Goal: Information Seeking & Learning: Learn about a topic

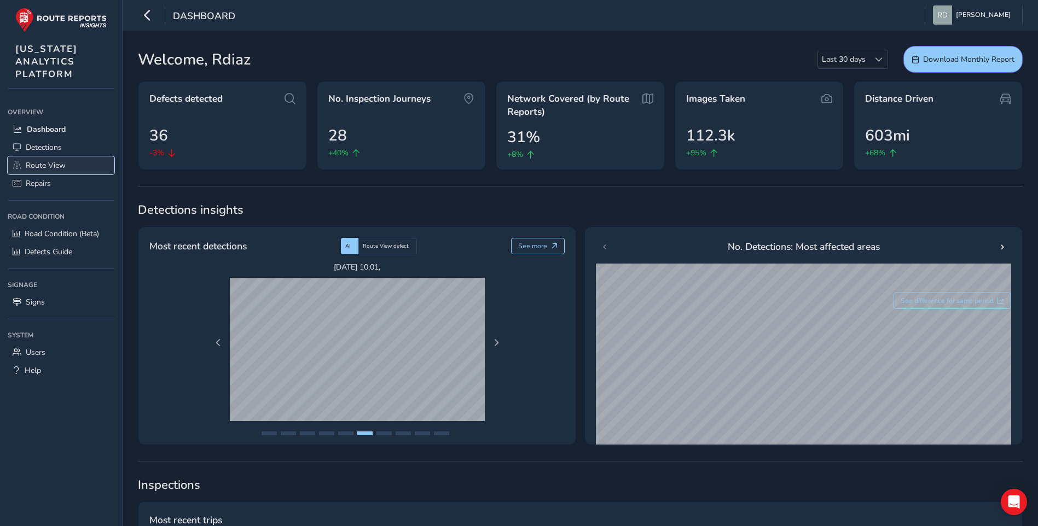
click at [57, 171] on link "Route View" at bounding box center [61, 165] width 107 height 18
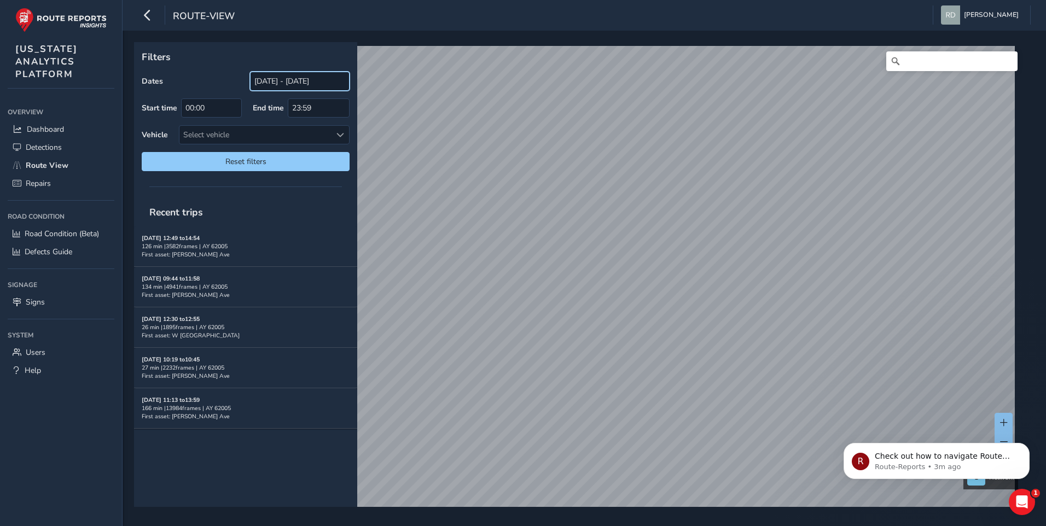
click at [278, 83] on input "[DATE] - [DATE]" at bounding box center [300, 81] width 100 height 19
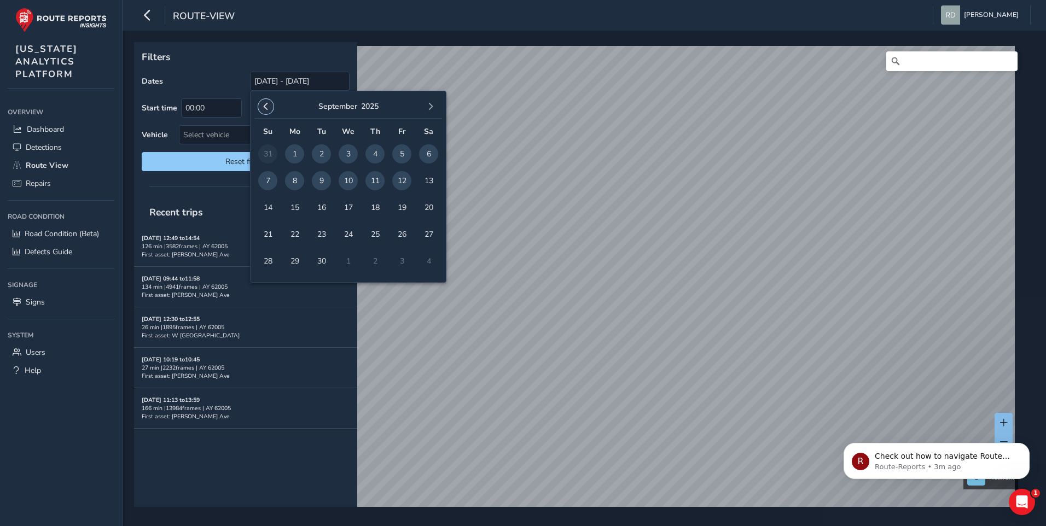
click at [272, 106] on button "button" at bounding box center [265, 106] width 15 height 15
click at [432, 103] on span "button" at bounding box center [431, 107] width 8 height 8
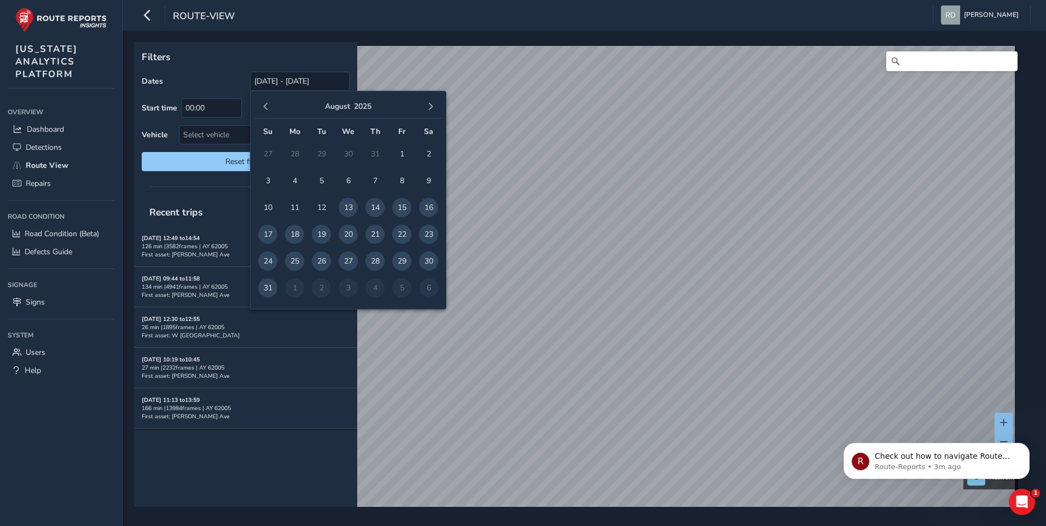
click at [410, 34] on div "Filters Dates [DATE] - [DATE] Start time 00:00 End time 23:59 Vehicle Select ve…" at bounding box center [584, 279] width 923 height 496
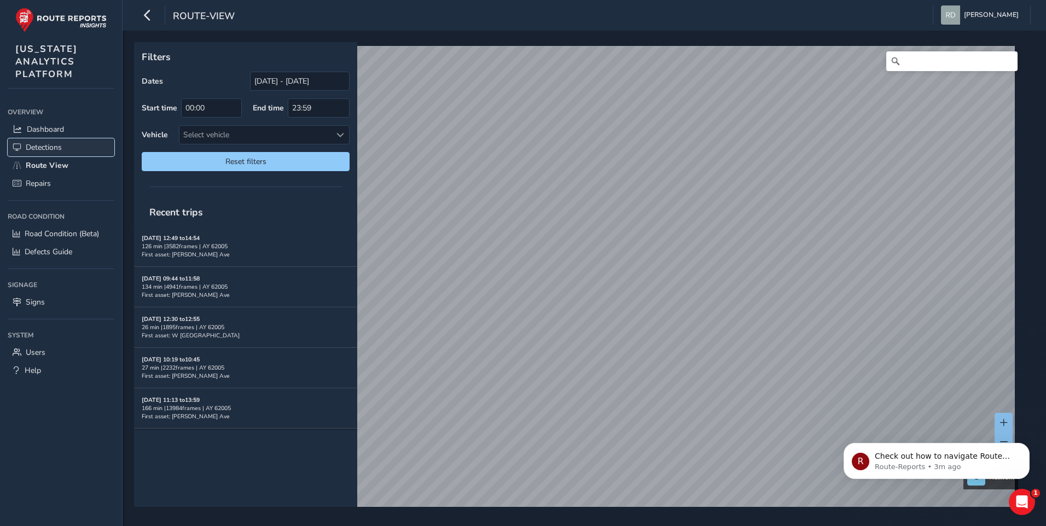
click at [78, 140] on link "Detections" at bounding box center [61, 147] width 107 height 18
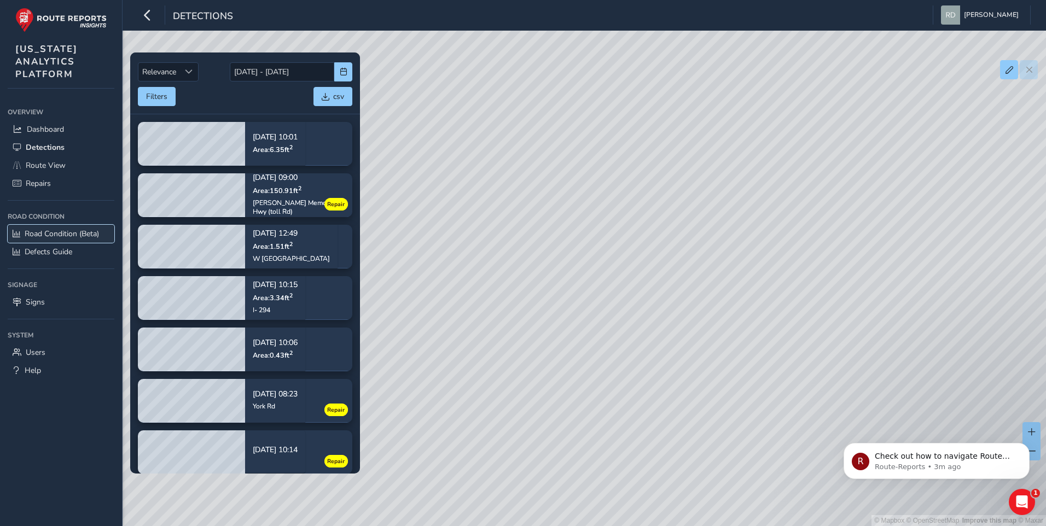
click at [71, 228] on link "Road Condition (Beta)" at bounding box center [61, 234] width 107 height 18
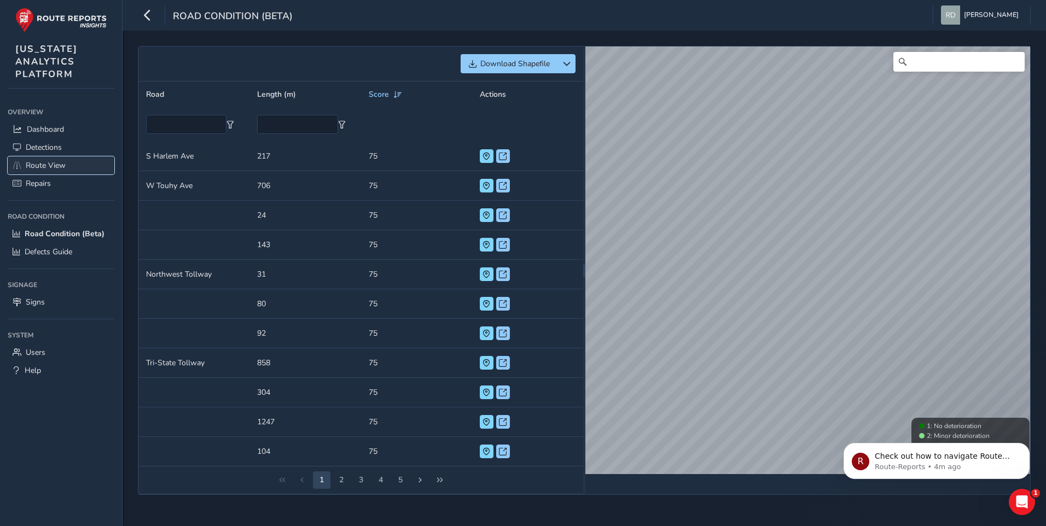
click at [65, 169] on span "Route View" at bounding box center [46, 165] width 40 height 10
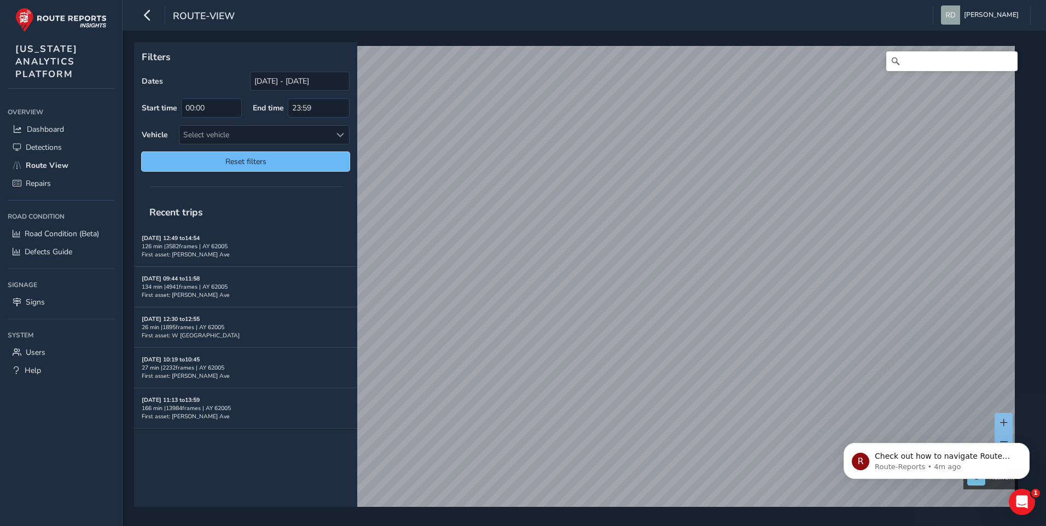
click at [298, 162] on span "Reset filters" at bounding box center [245, 161] width 191 height 10
click at [280, 162] on span "Reset filters" at bounding box center [245, 161] width 191 height 10
click at [330, 102] on input "23:59" at bounding box center [319, 107] width 62 height 19
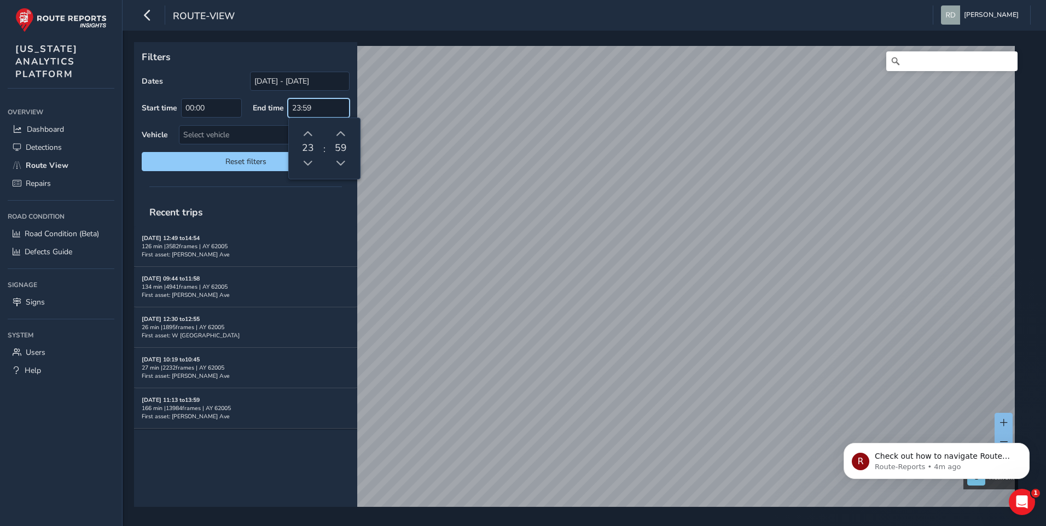
click at [330, 102] on input "23:59" at bounding box center [319, 107] width 62 height 19
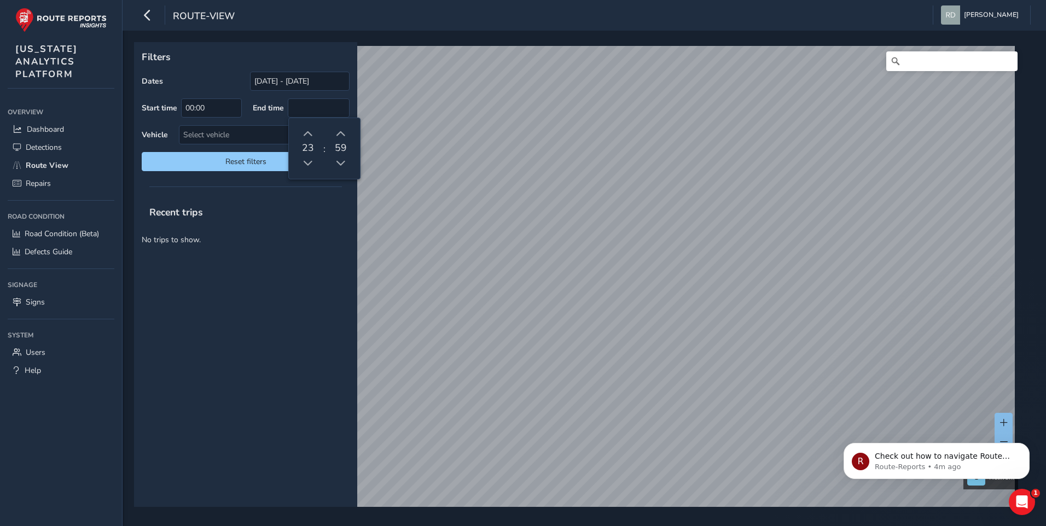
click at [297, 264] on div "Recent trips No trips to show." at bounding box center [245, 352] width 223 height 309
click at [294, 274] on div "Recent trips No trips to show." at bounding box center [245, 352] width 223 height 309
click at [293, 142] on div "Select vehicle" at bounding box center [255, 135] width 152 height 18
click at [287, 153] on input "text" at bounding box center [255, 158] width 136 height 19
drag, startPoint x: 258, startPoint y: 233, endPoint x: 274, endPoint y: 193, distance: 42.3
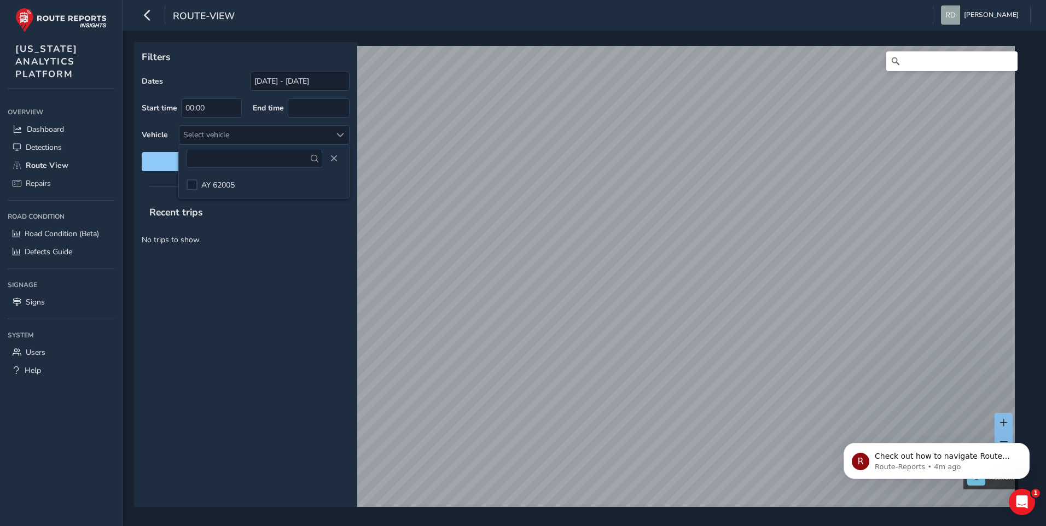
click at [259, 233] on p "No trips to show." at bounding box center [245, 239] width 223 height 27
click at [287, 163] on span "Reset filters" at bounding box center [245, 161] width 191 height 10
type input "23:59"
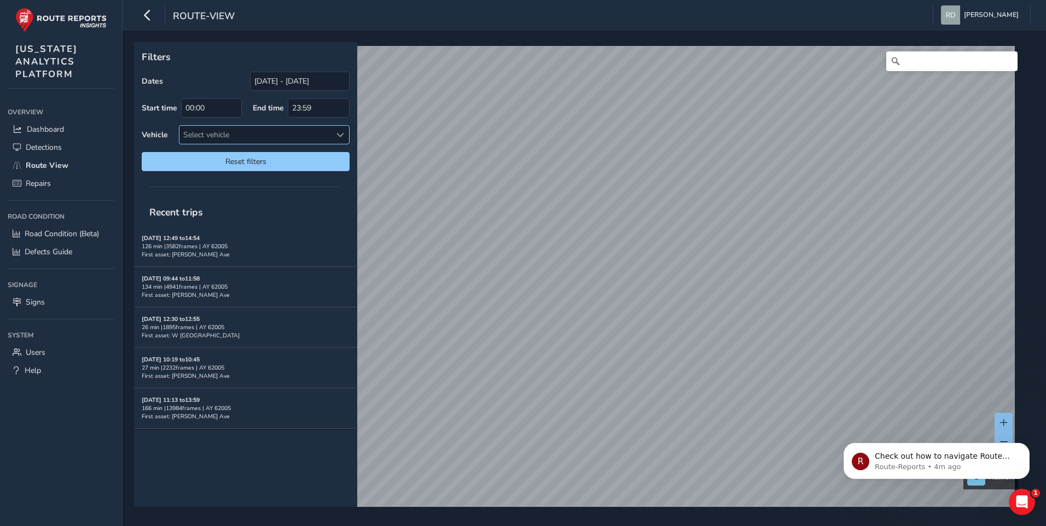
click at [294, 141] on div "Select vehicle" at bounding box center [255, 135] width 152 height 18
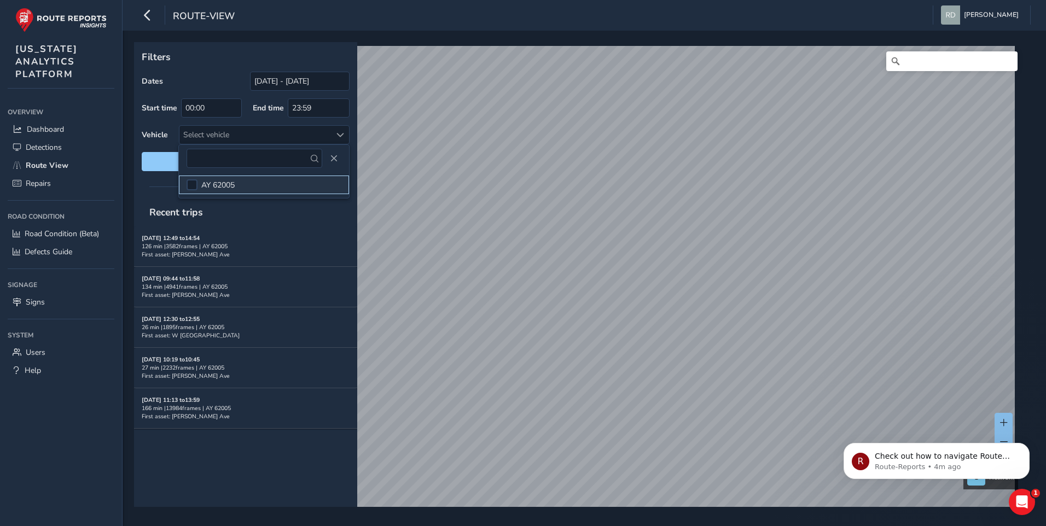
click at [252, 178] on li "AY 62005" at bounding box center [264, 185] width 170 height 19
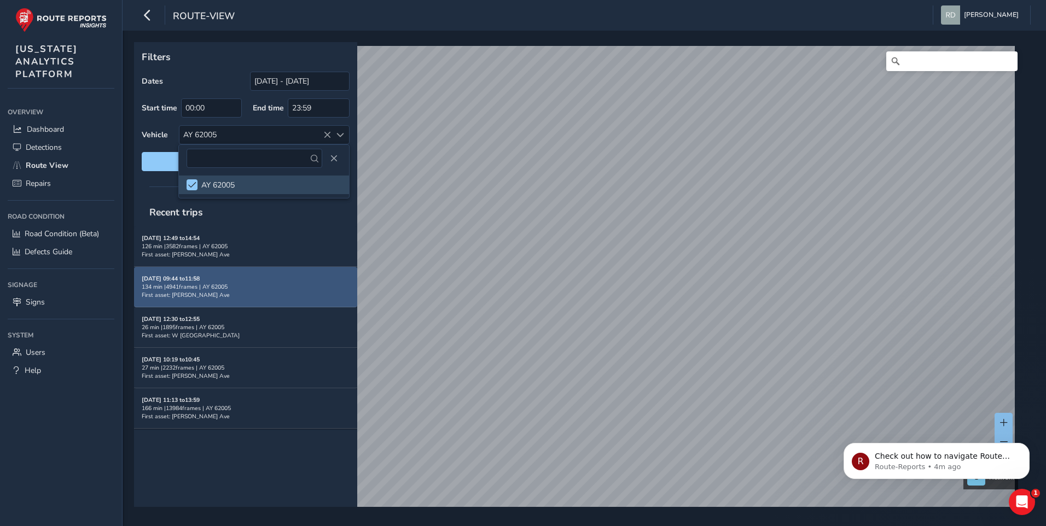
click at [291, 274] on div "[DATE] 09:44 to 11:58 134 min | 4941 frames | AY 62005 First asset: [PERSON_NAM…" at bounding box center [246, 287] width 208 height 40
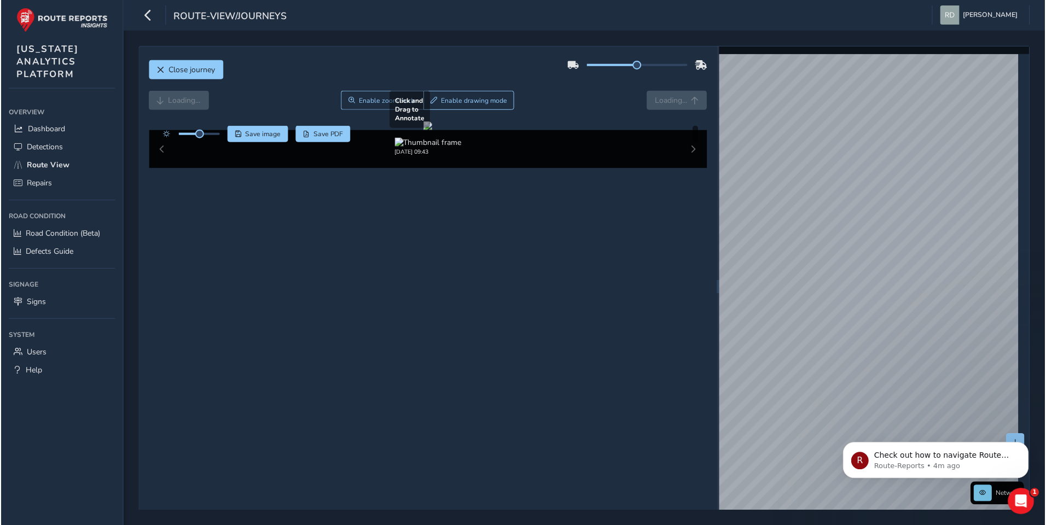
scroll to position [18, 0]
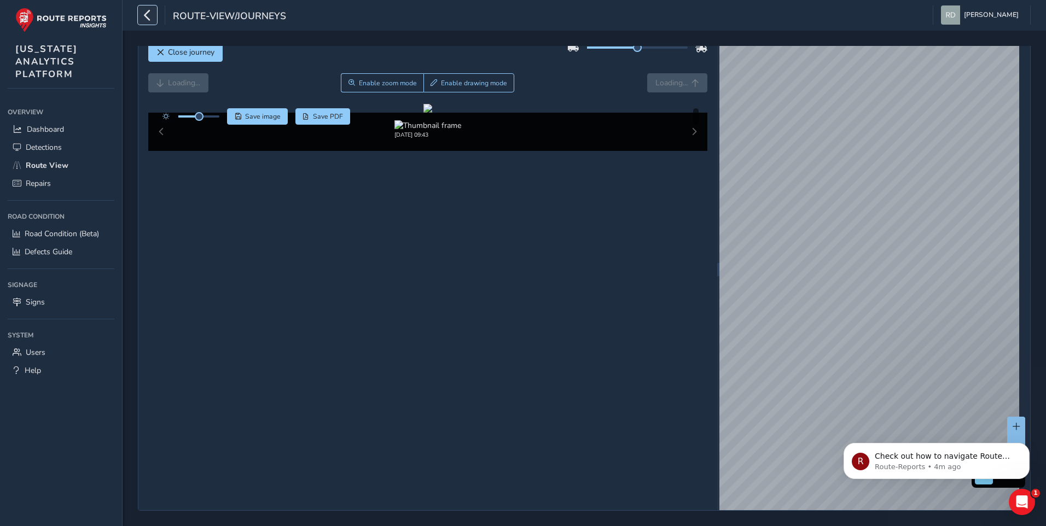
click at [156, 16] on button "button" at bounding box center [147, 14] width 19 height 19
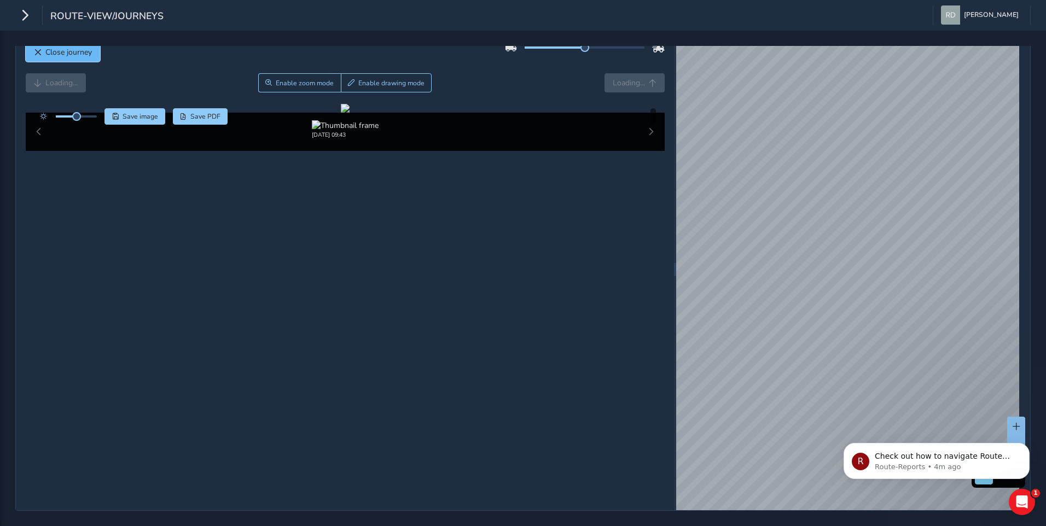
click at [76, 54] on span "Close journey" at bounding box center [68, 52] width 47 height 10
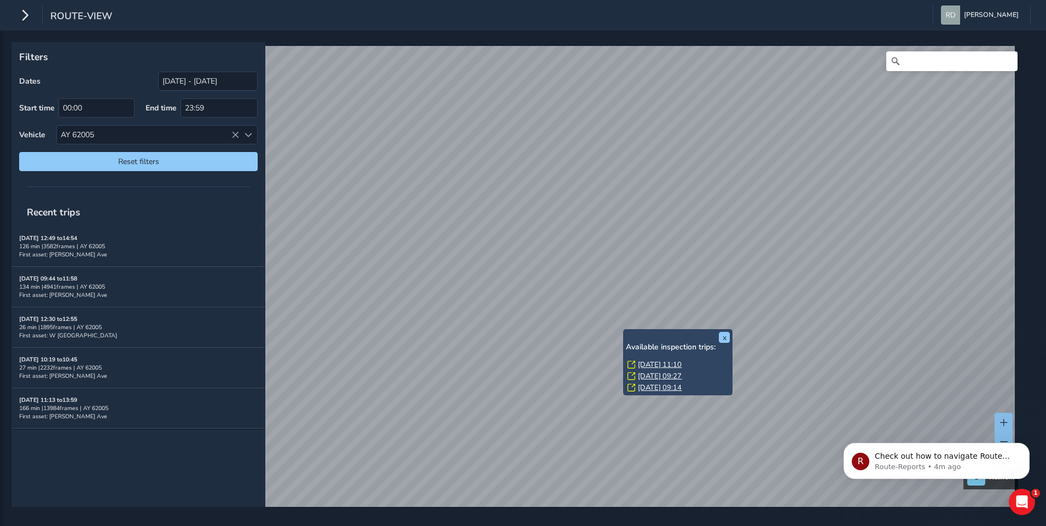
click at [623, 332] on div "x Available inspection trips: [DATE] 11:10 [DATE] 09:27 [DATE] 09:14" at bounding box center [677, 362] width 109 height 66
click at [625, 329] on div "x Available inspection trips: [DATE] 11:10 [DATE] 09:27 [DATE] 09:14" at bounding box center [677, 362] width 109 height 66
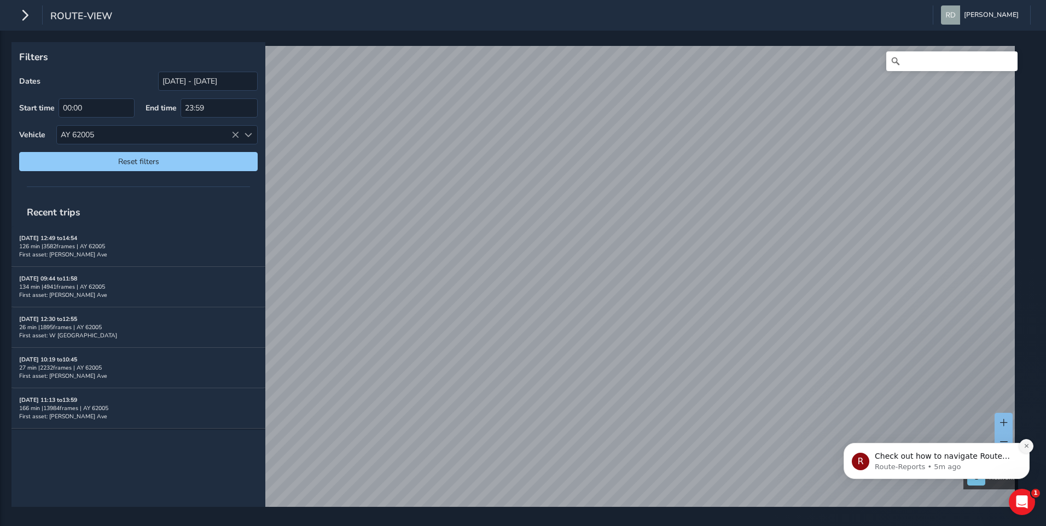
click at [1026, 446] on icon "Dismiss notification" at bounding box center [1027, 446] width 6 height 6
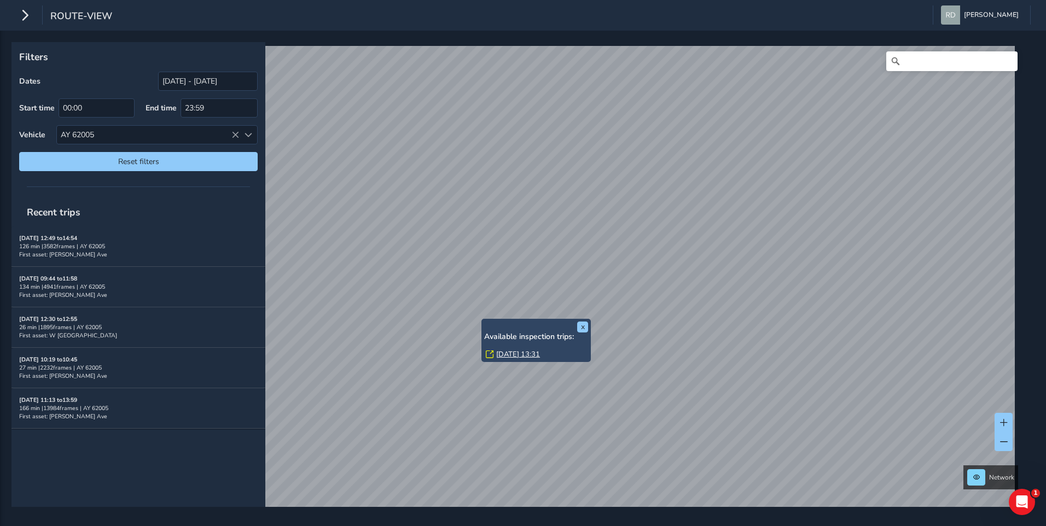
click at [483, 321] on div "x Available inspection trips: [GEOGRAPHIC_DATA][DATE] 13:31" at bounding box center [535, 340] width 109 height 43
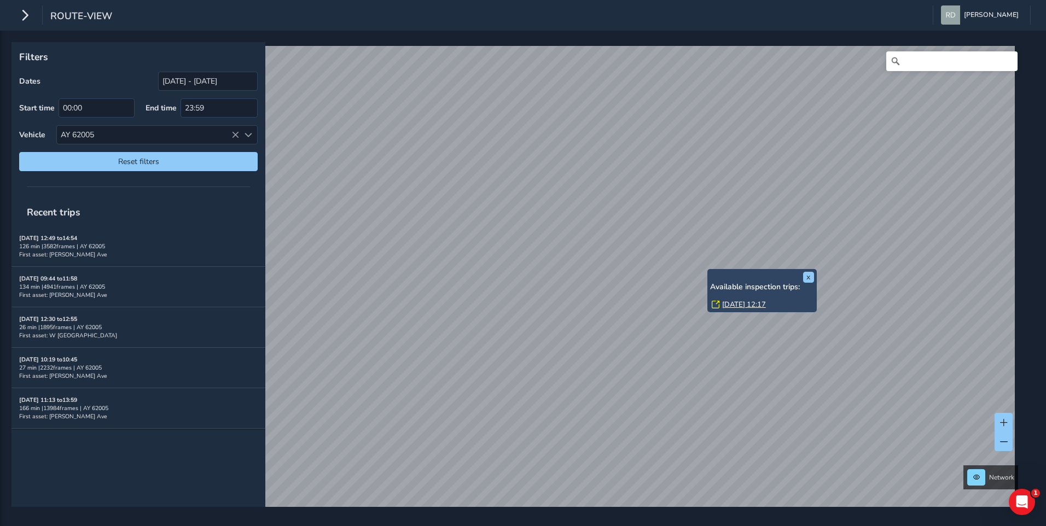
click at [708, 271] on div "x Available inspection trips: [GEOGRAPHIC_DATA][DATE] 12:17" at bounding box center [761, 290] width 109 height 43
click at [751, 272] on div "Filters Dates [DATE] - [DATE] Start time 00:00 End time 23:59 Vehicle AY 62005 …" at bounding box center [523, 279] width 1046 height 496
drag, startPoint x: 1024, startPoint y: 268, endPoint x: 597, endPoint y: 520, distance: 496.4
click at [597, 526] on html "route-view [PERSON_NAME] Colour Scheme: Dark Dim Light Logout x Available inspe…" at bounding box center [523, 263] width 1046 height 526
click at [791, 281] on button "x" at bounding box center [788, 278] width 11 height 11
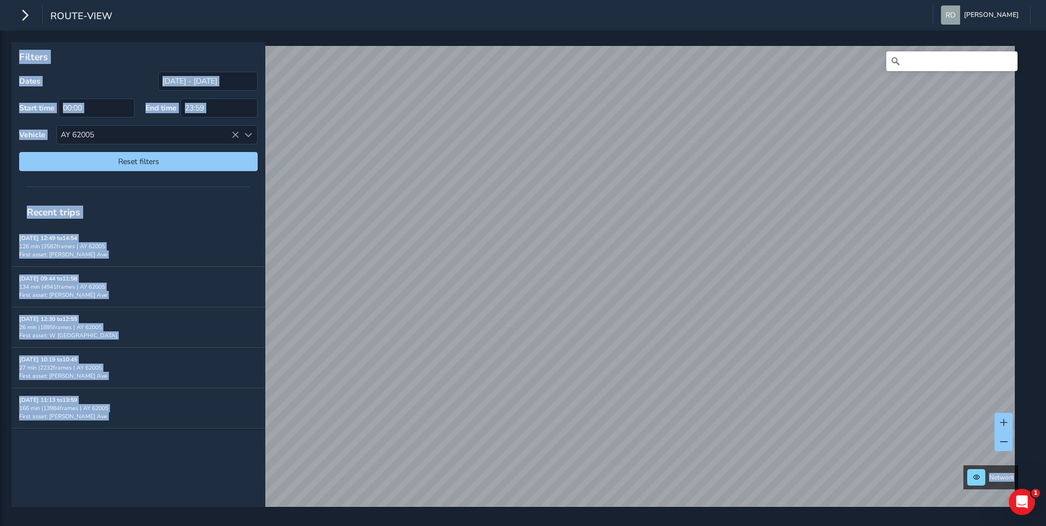
click at [222, 54] on p "Filters" at bounding box center [138, 57] width 239 height 14
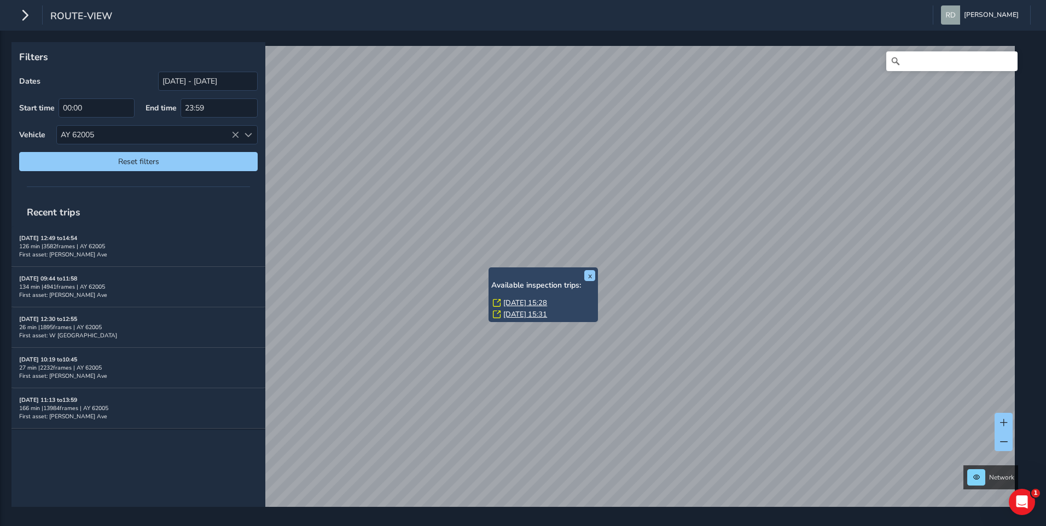
click at [567, 287] on div "x Available inspection trips: [DATE] 15:28 [DATE] 15:31 Filters Dates [DATE] - …" at bounding box center [518, 274] width 1015 height 465
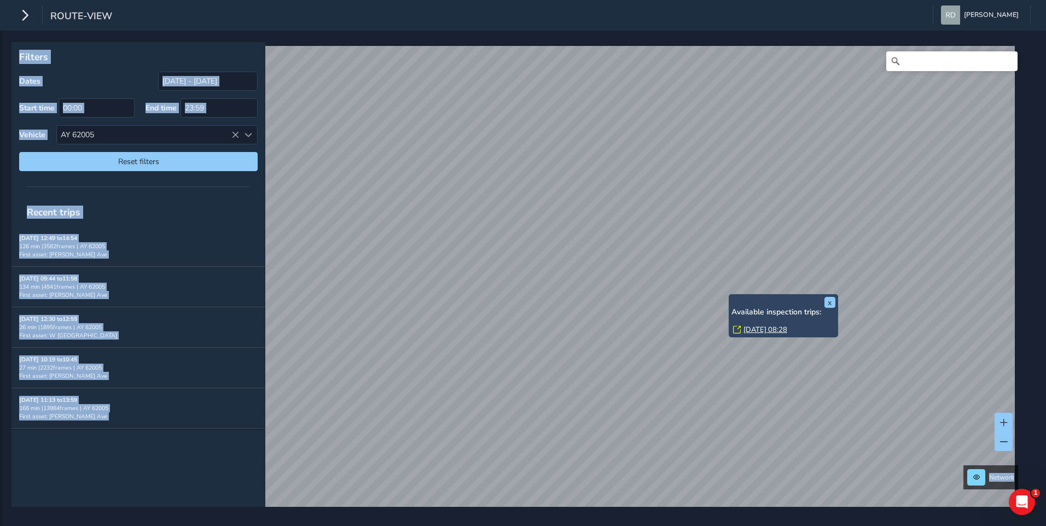
drag, startPoint x: 398, startPoint y: 303, endPoint x: 754, endPoint y: 294, distance: 356.2
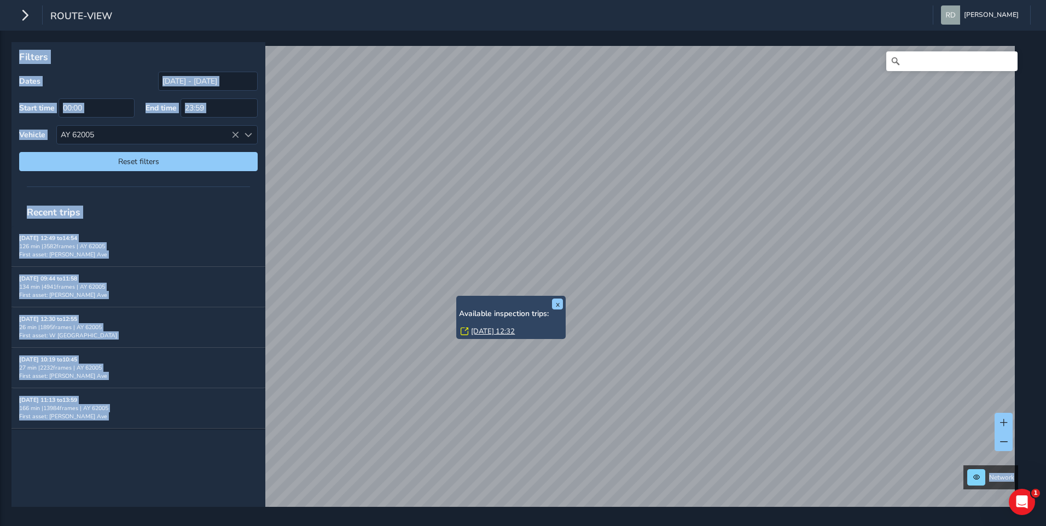
click at [219, 48] on div "Filters Dates [DATE] - [DATE] Start time 00:00 End time 23:59 Vehicle AY 62005 …" at bounding box center [138, 110] width 254 height 137
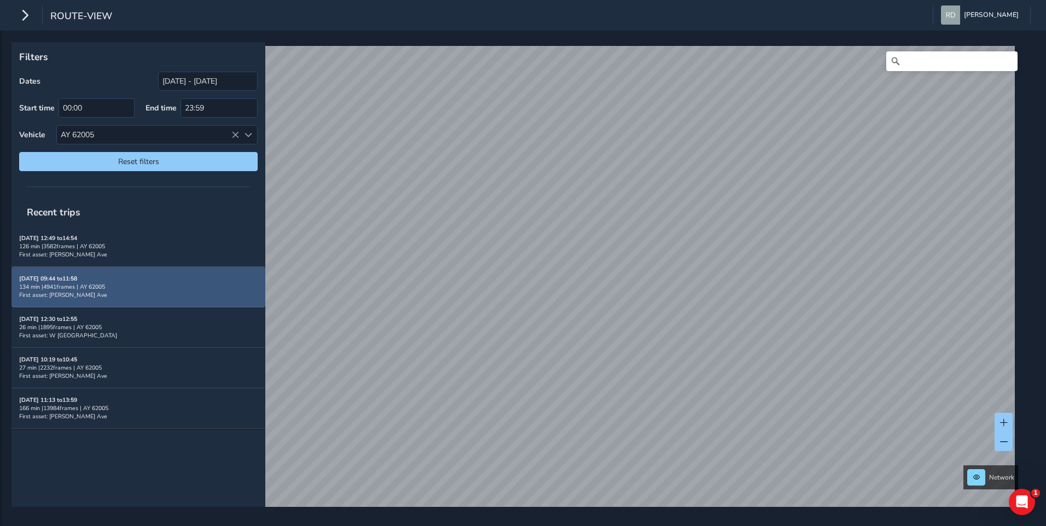
click at [687, 322] on div "Filters Dates [DATE] - [DATE] Start time 00:00 End time 23:59 Vehicle AY 62005 …" at bounding box center [518, 274] width 1015 height 465
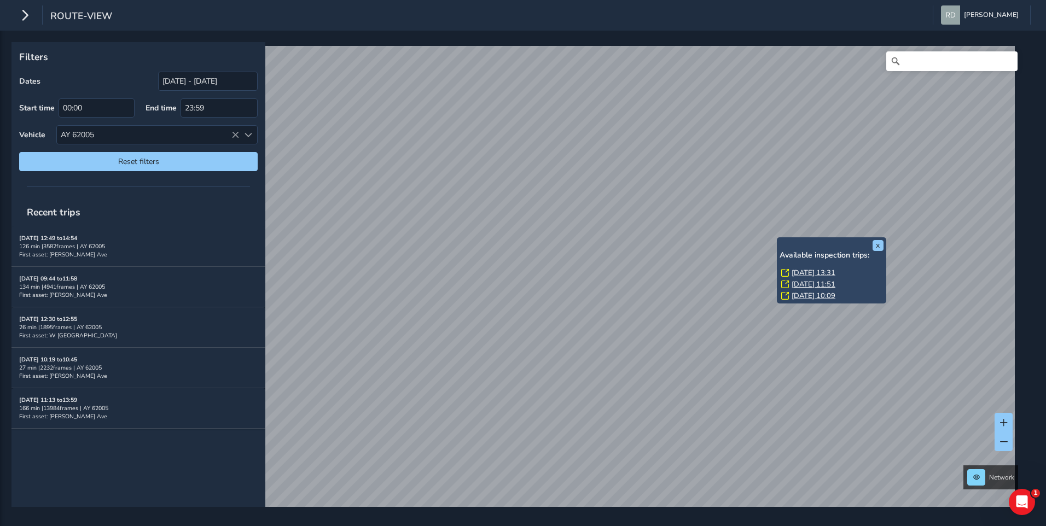
click at [161, 210] on div "Recent trips" at bounding box center [138, 212] width 254 height 28
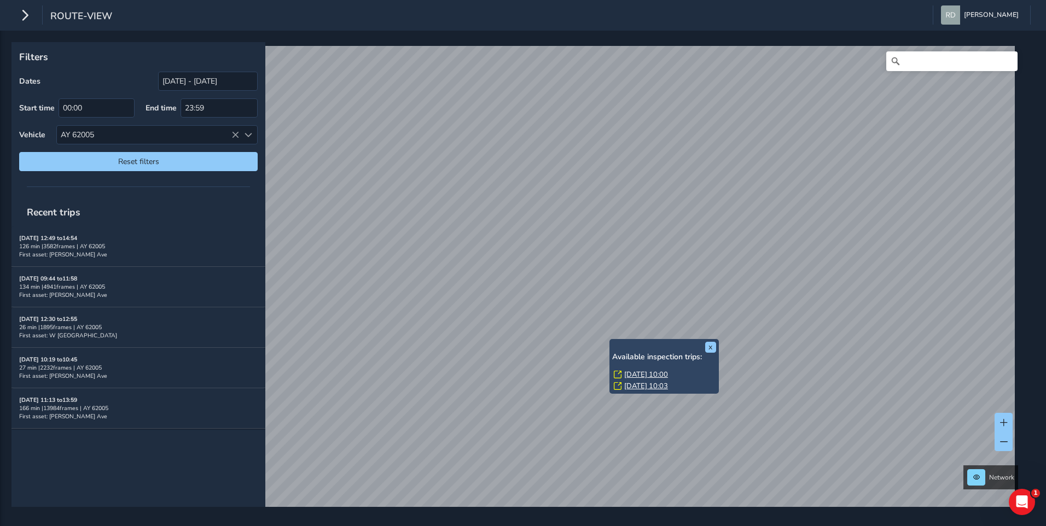
click at [682, 526] on html "route-view [PERSON_NAME] Colour Scheme: Dark Dim Light Logout x Available inspe…" at bounding box center [523, 263] width 1046 height 526
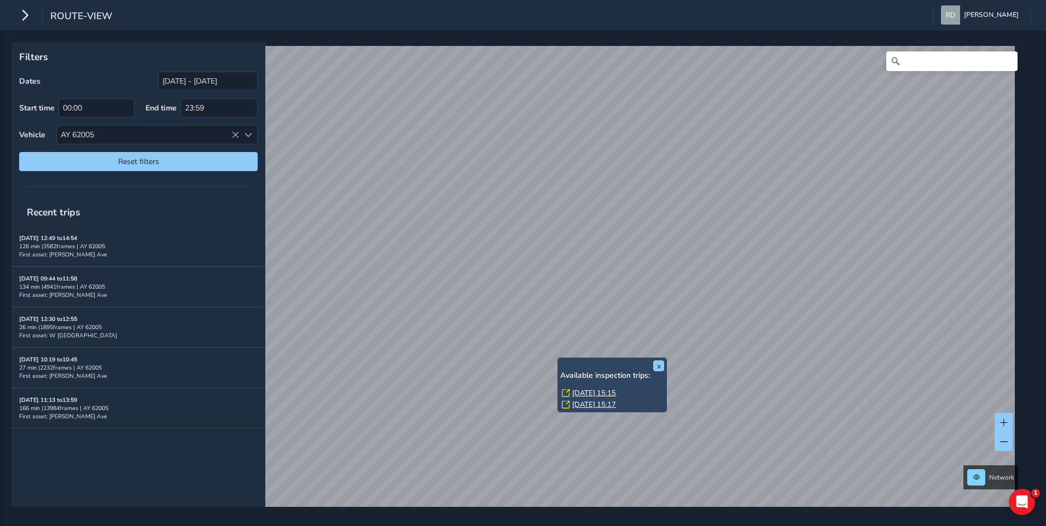
click at [199, 71] on div "Filters Dates [DATE] - [DATE] Start time 00:00 End time 23:59 Vehicle AY 62005 …" at bounding box center [138, 110] width 254 height 137
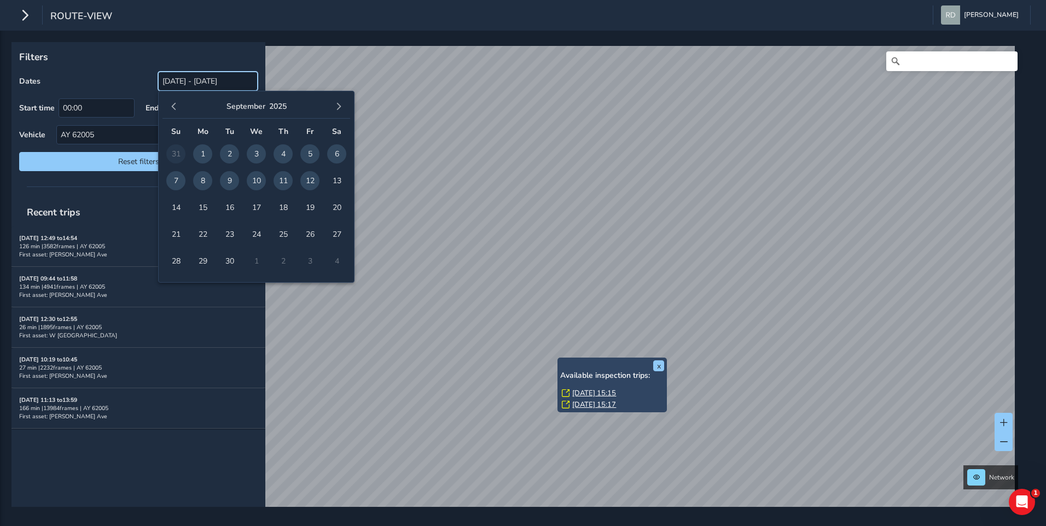
click at [201, 79] on input "[DATE] - [DATE]" at bounding box center [208, 81] width 100 height 19
click at [171, 106] on span "button" at bounding box center [174, 107] width 8 height 8
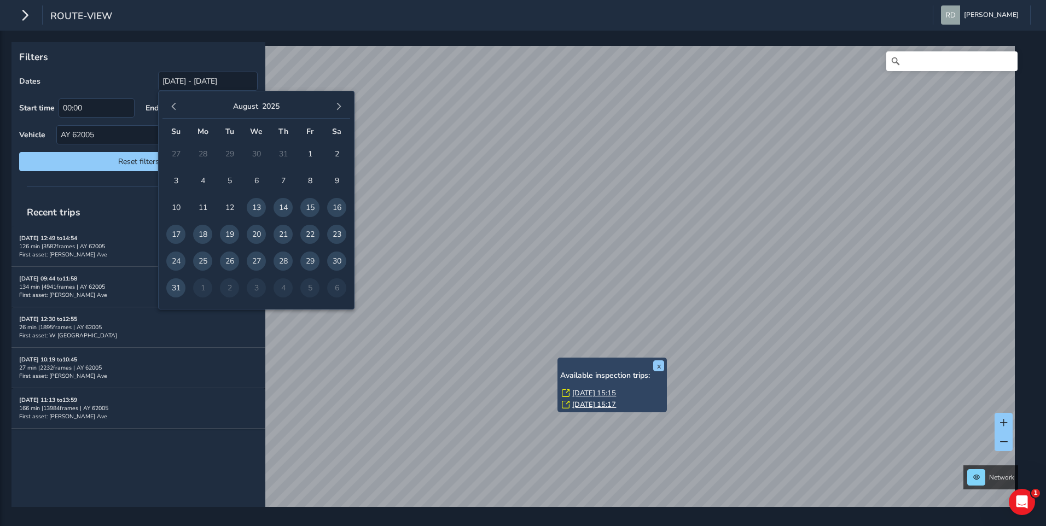
click at [285, 204] on span "14" at bounding box center [283, 207] width 19 height 19
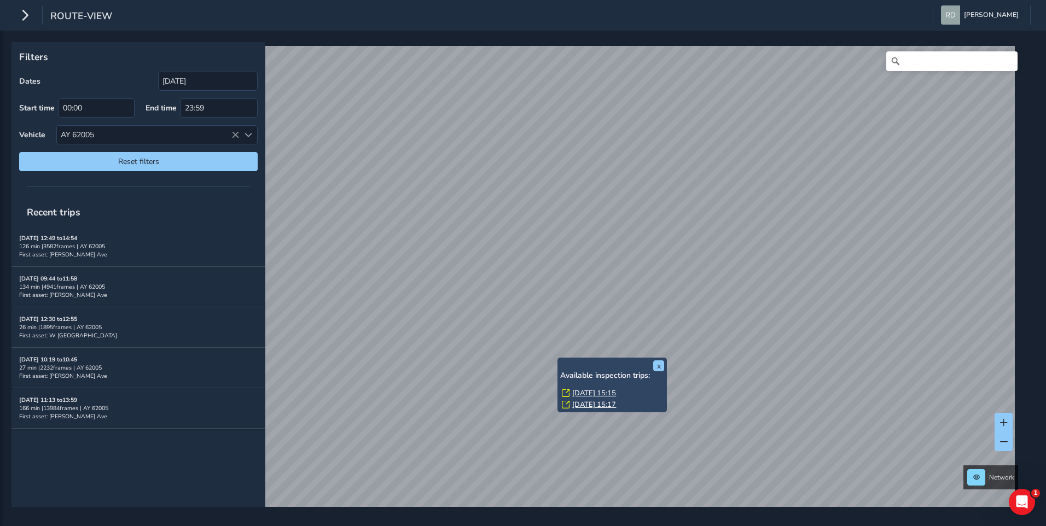
click at [236, 53] on p "Filters" at bounding box center [138, 57] width 239 height 14
click at [656, 366] on button "x" at bounding box center [658, 366] width 11 height 11
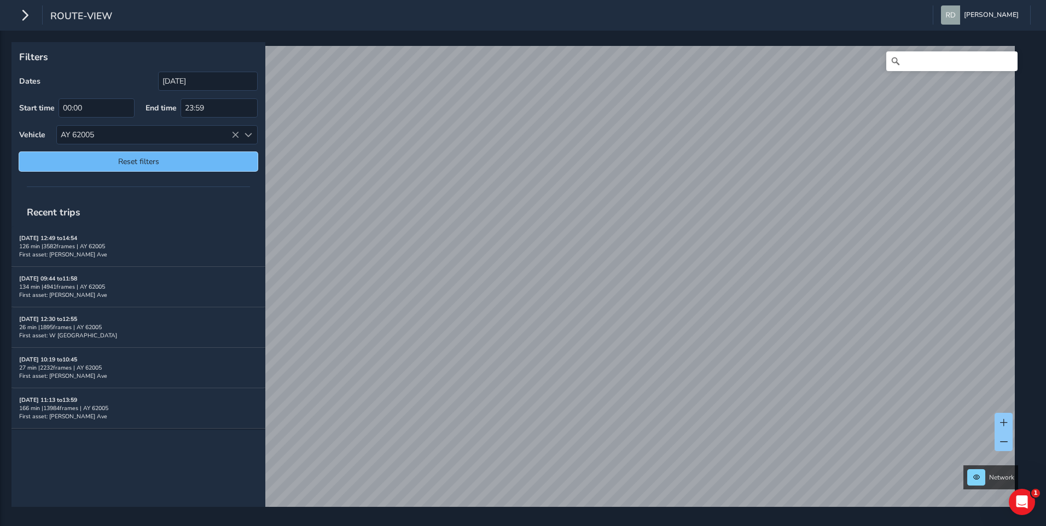
click at [171, 159] on span "Reset filters" at bounding box center [138, 161] width 222 height 10
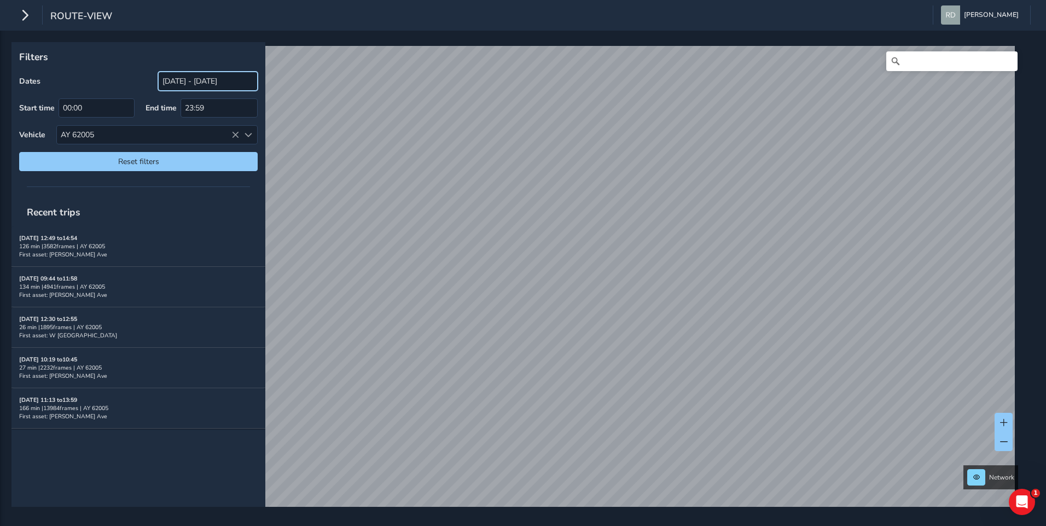
click at [207, 85] on input "[DATE] - [DATE]" at bounding box center [208, 81] width 100 height 19
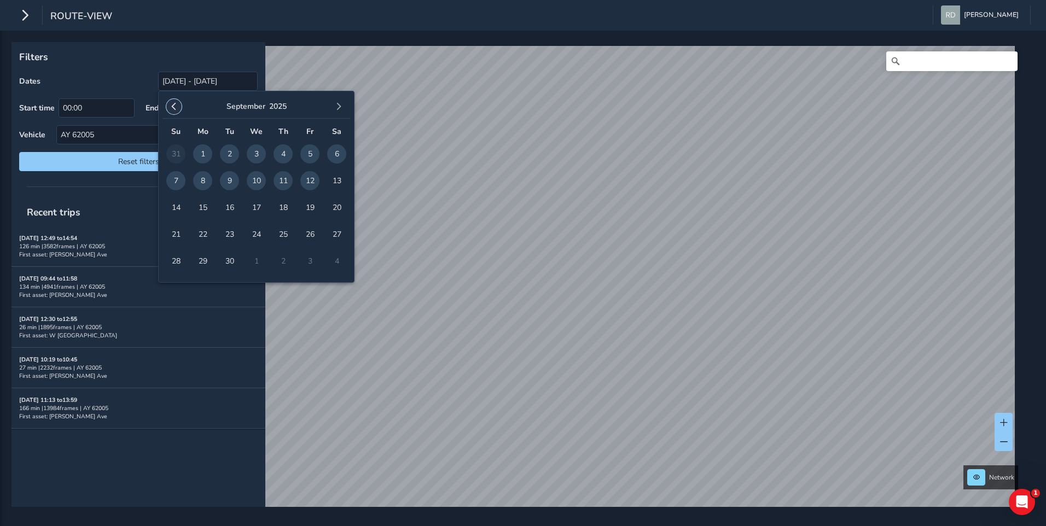
click at [169, 104] on button "button" at bounding box center [173, 106] width 15 height 15
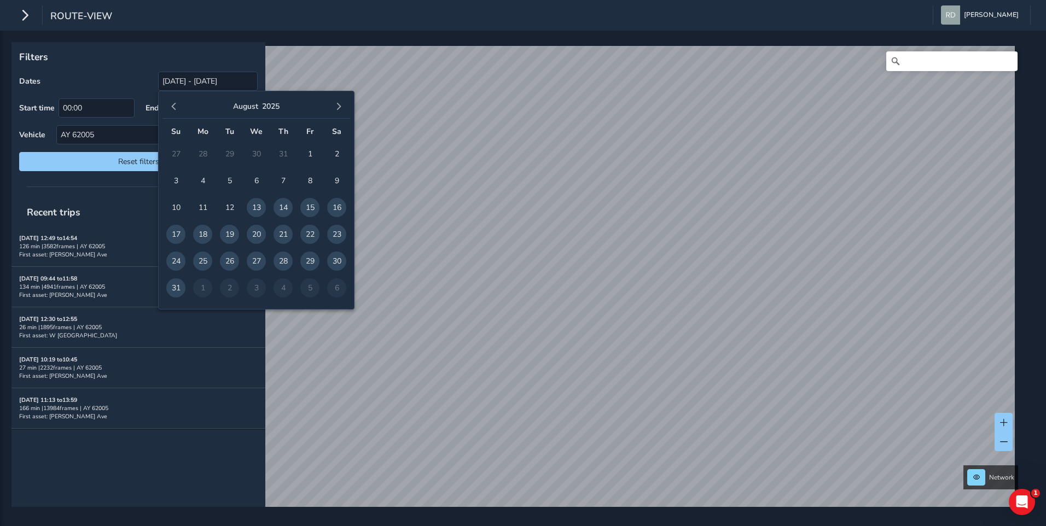
click at [281, 213] on span "14" at bounding box center [283, 207] width 19 height 19
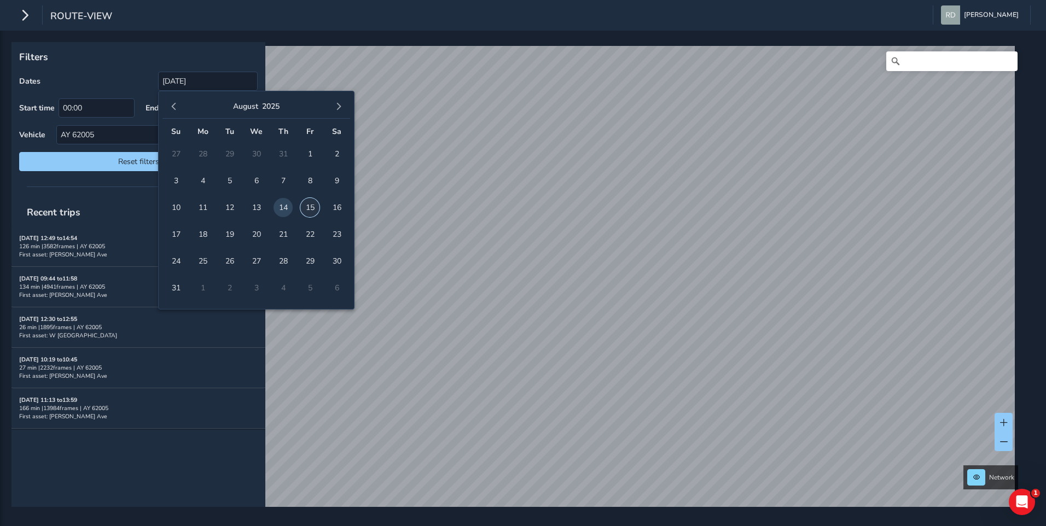
click at [304, 204] on span "15" at bounding box center [309, 207] width 19 height 19
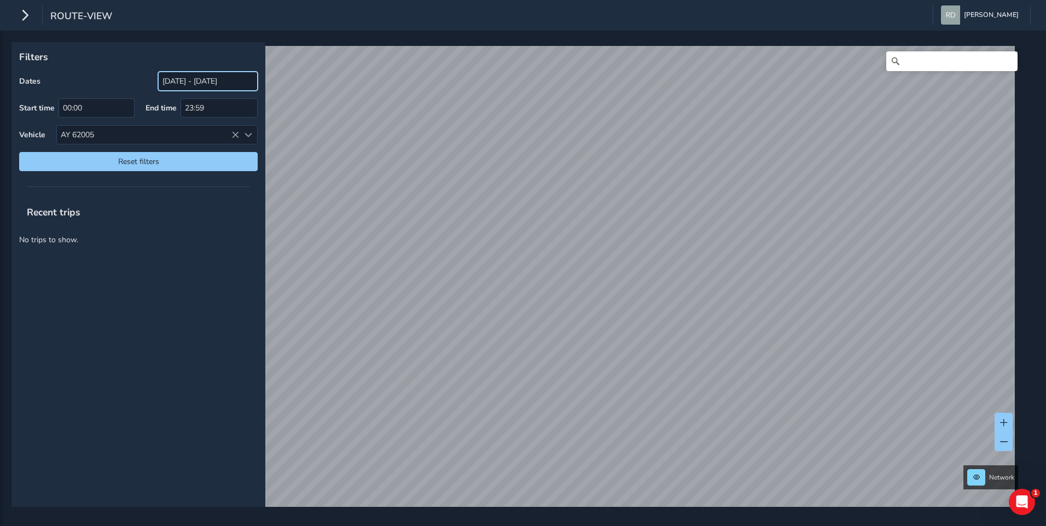
click at [228, 85] on input "[DATE] - [DATE]" at bounding box center [208, 81] width 100 height 19
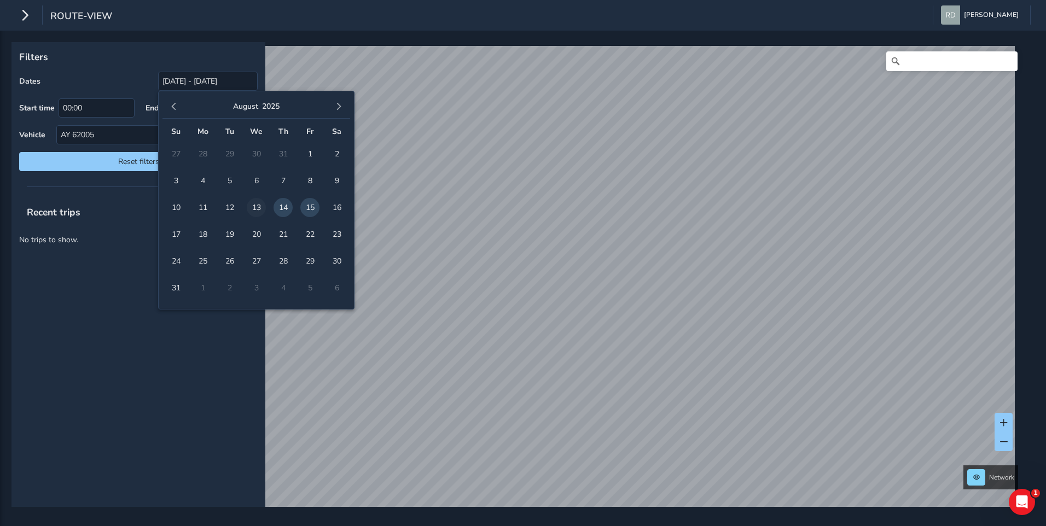
click at [264, 205] on span "13" at bounding box center [256, 207] width 19 height 19
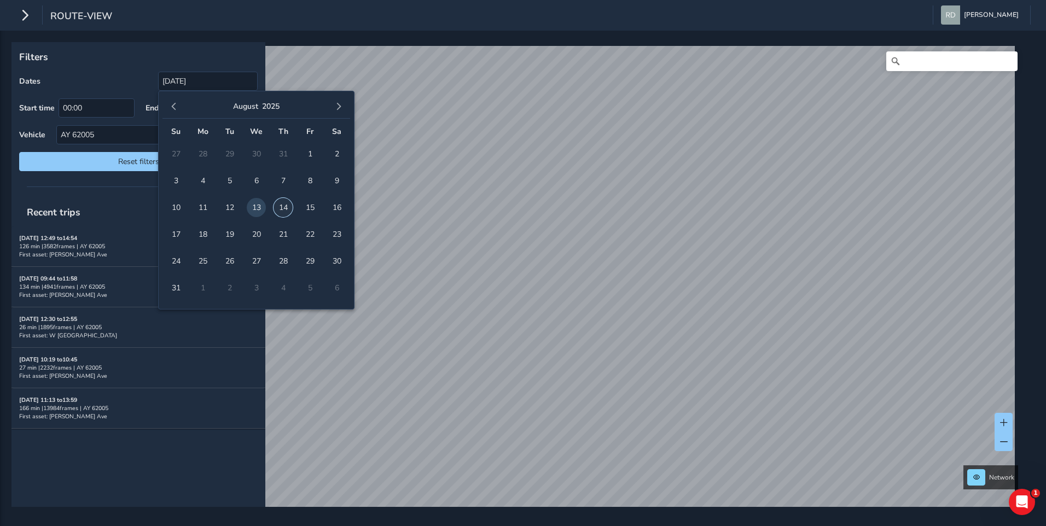
click at [286, 209] on span "14" at bounding box center [283, 207] width 19 height 19
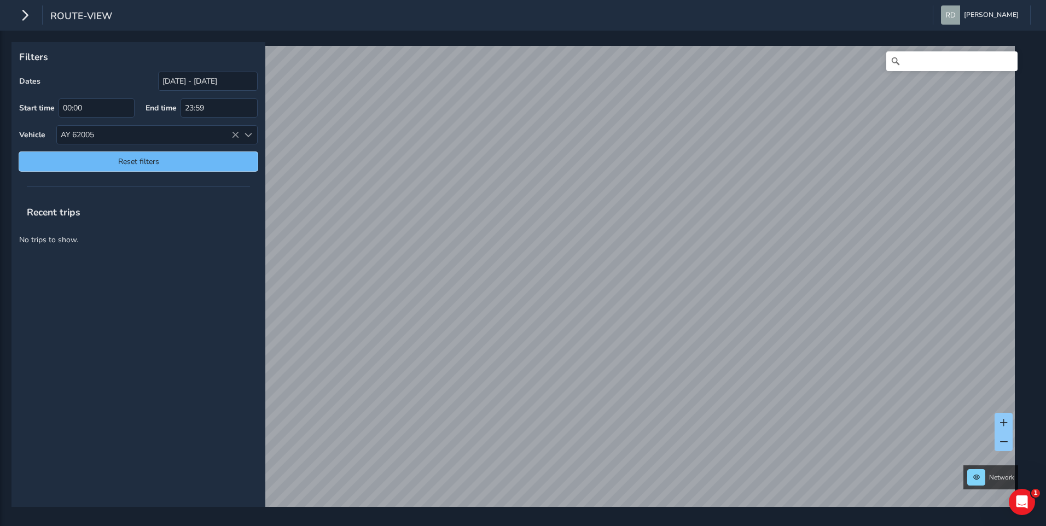
click at [210, 171] on button "Reset filters" at bounding box center [138, 161] width 239 height 19
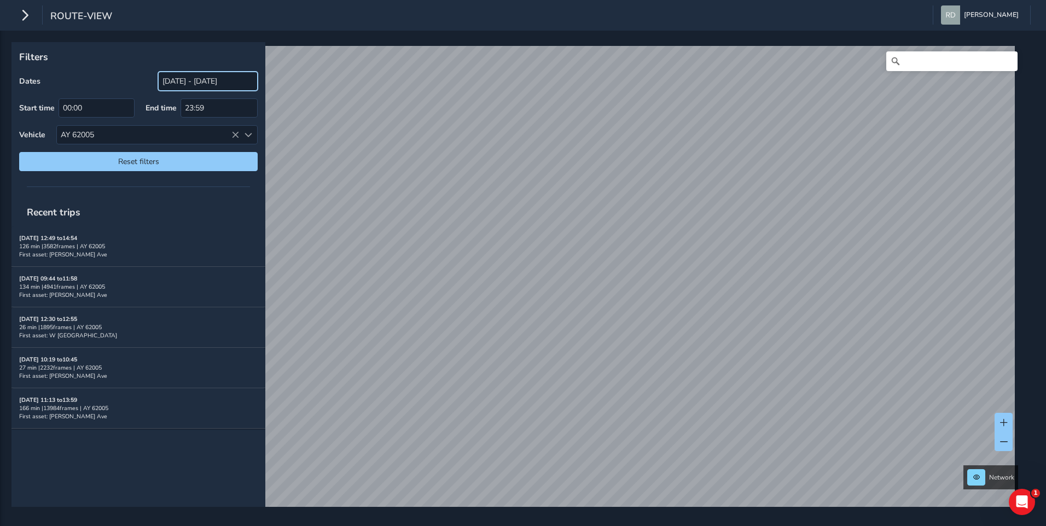
click at [247, 75] on input "[DATE] - [DATE]" at bounding box center [208, 81] width 100 height 19
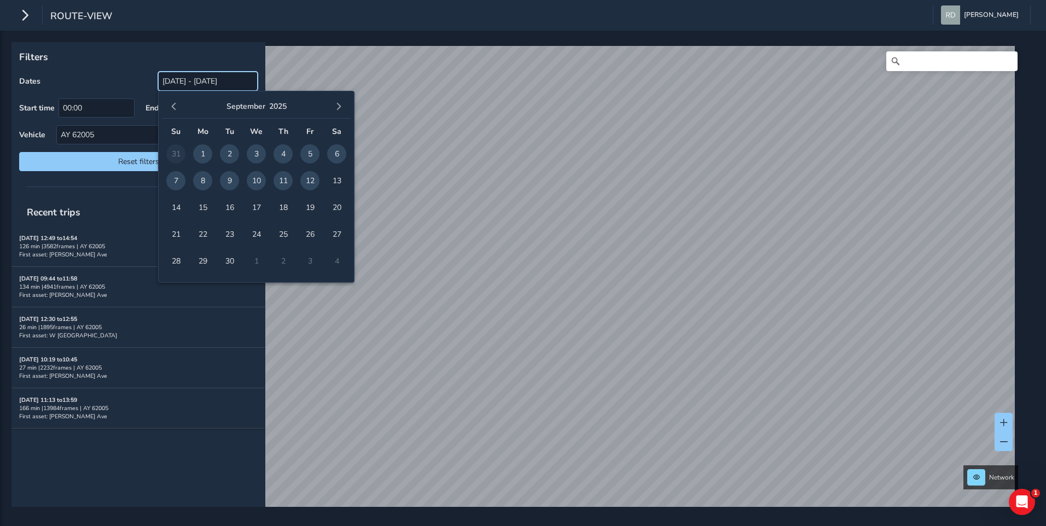
click at [234, 85] on input "[DATE] - [DATE]" at bounding box center [208, 81] width 100 height 19
click at [177, 107] on span "button" at bounding box center [174, 107] width 8 height 8
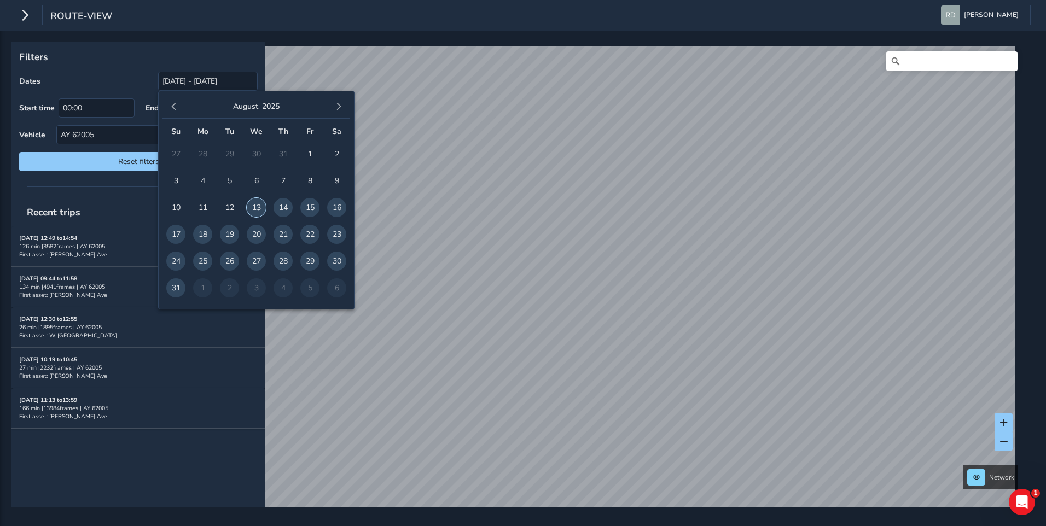
click at [250, 204] on span "13" at bounding box center [256, 207] width 19 height 19
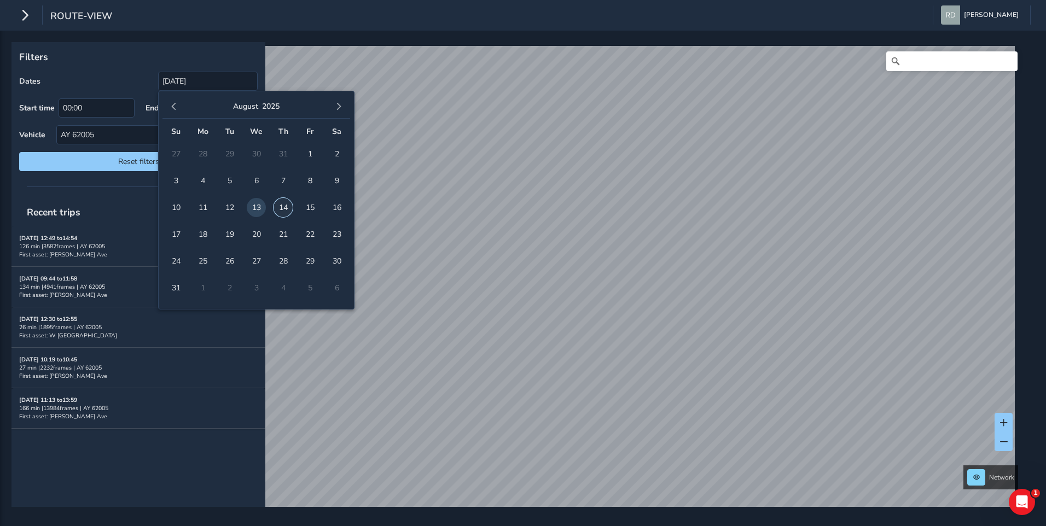
click at [288, 211] on span "14" at bounding box center [283, 207] width 19 height 19
click at [287, 201] on span "14" at bounding box center [283, 207] width 19 height 19
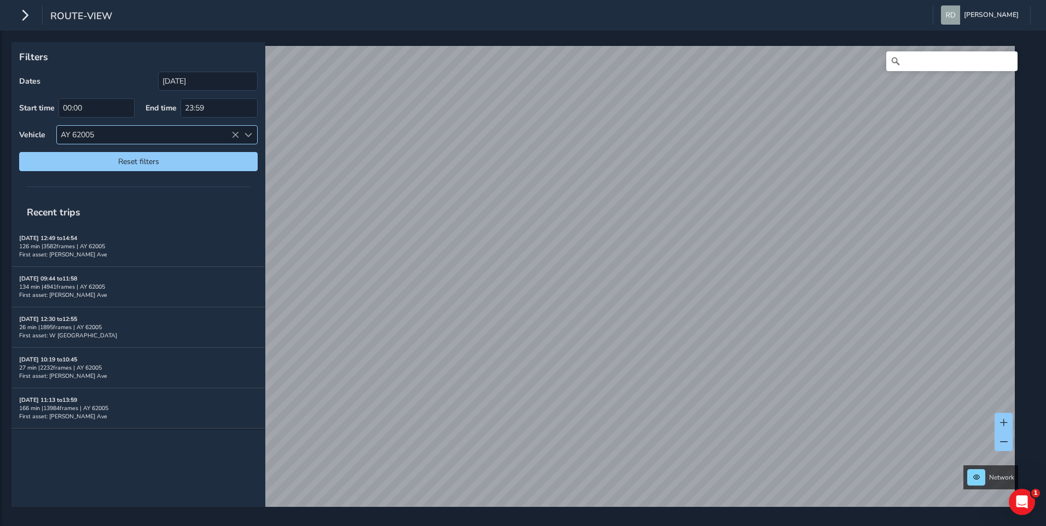
click at [187, 136] on div "AY 62005" at bounding box center [148, 135] width 182 height 18
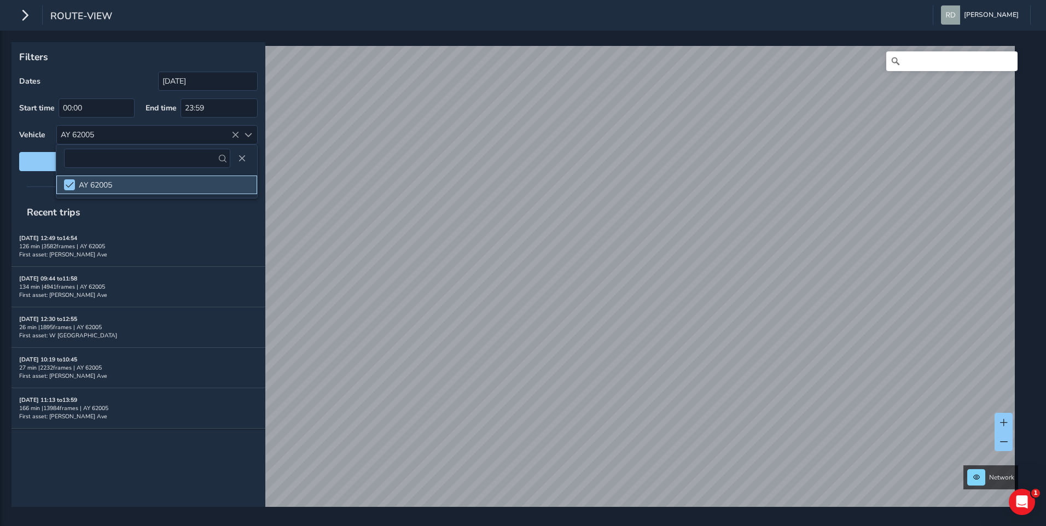
click at [116, 183] on li "AY 62005" at bounding box center [156, 185] width 201 height 19
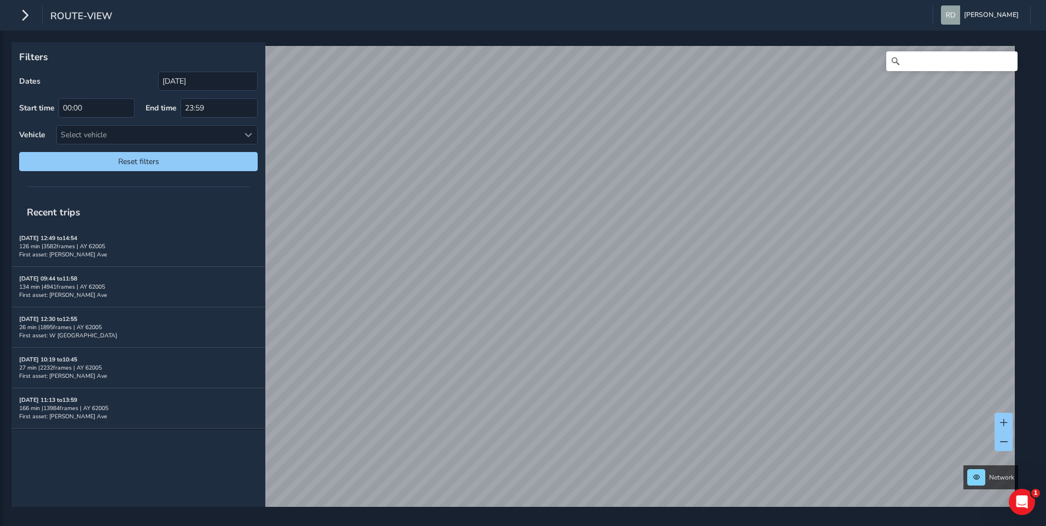
click at [142, 40] on div "Filters Dates [DATE] Start time 00:00 End time 23:59 Vehicle Select vehicle Res…" at bounding box center [523, 279] width 1046 height 496
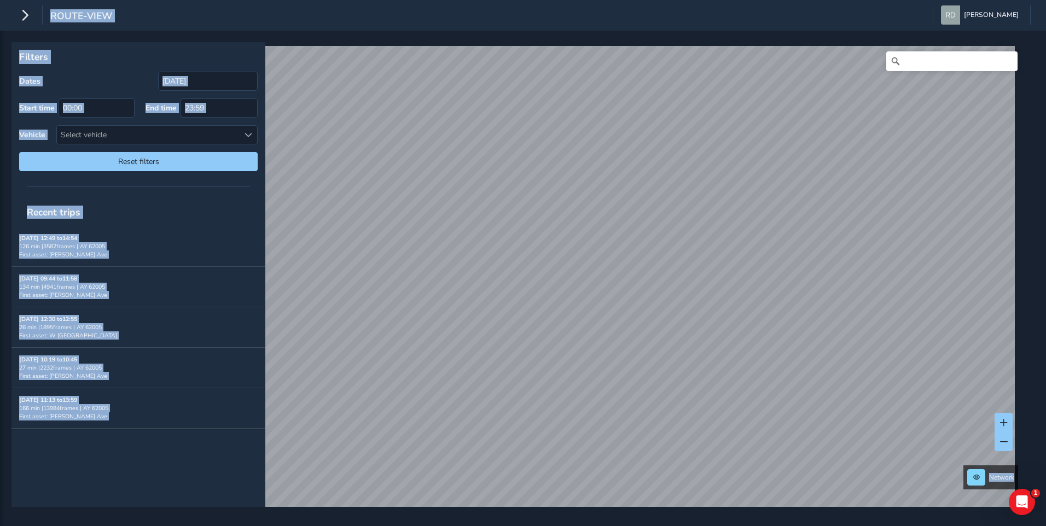
click at [142, 40] on div "Filters Dates [DATE] Start time 00:00 End time 23:59 Vehicle Select vehicle Res…" at bounding box center [523, 279] width 1046 height 496
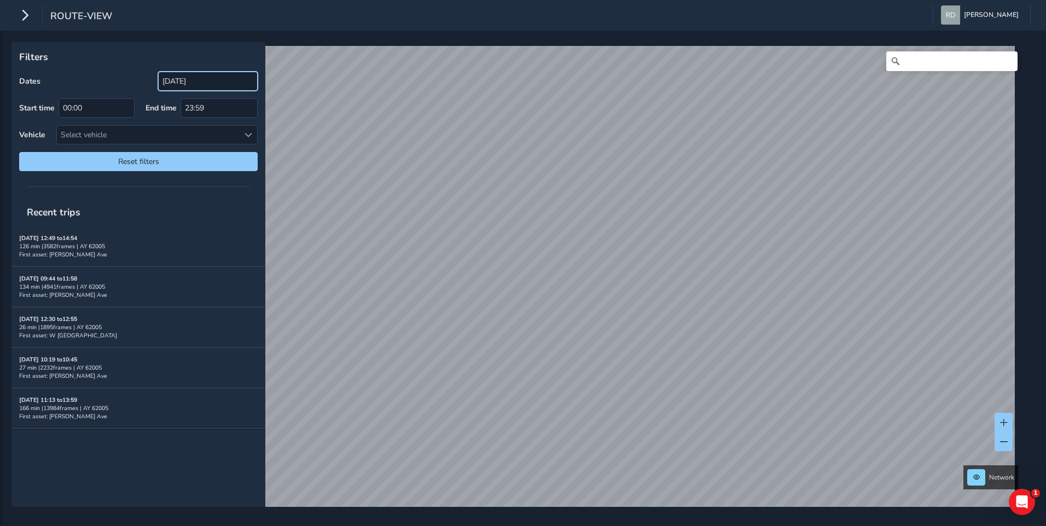
click at [195, 84] on input "[DATE]" at bounding box center [208, 81] width 100 height 19
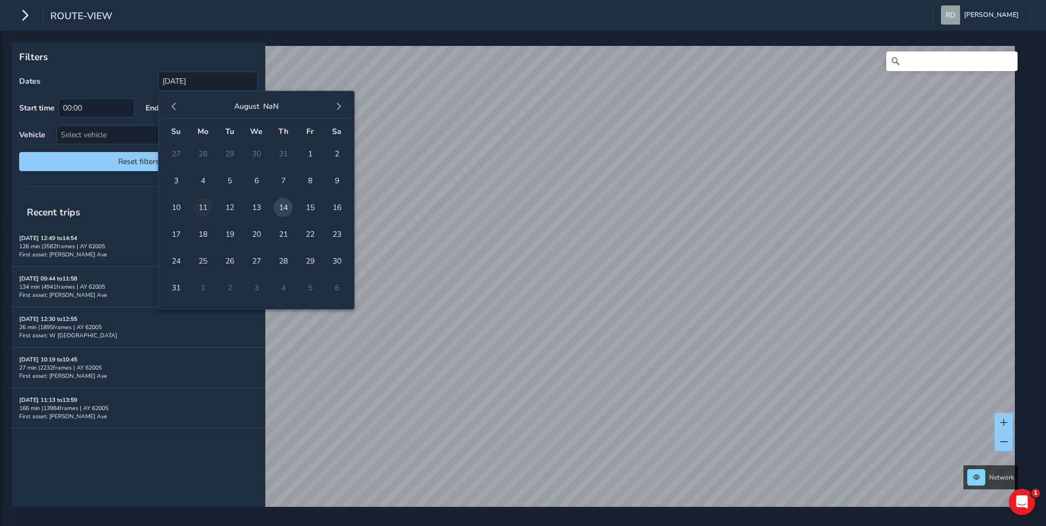
click at [211, 204] on span "11" at bounding box center [202, 207] width 19 height 19
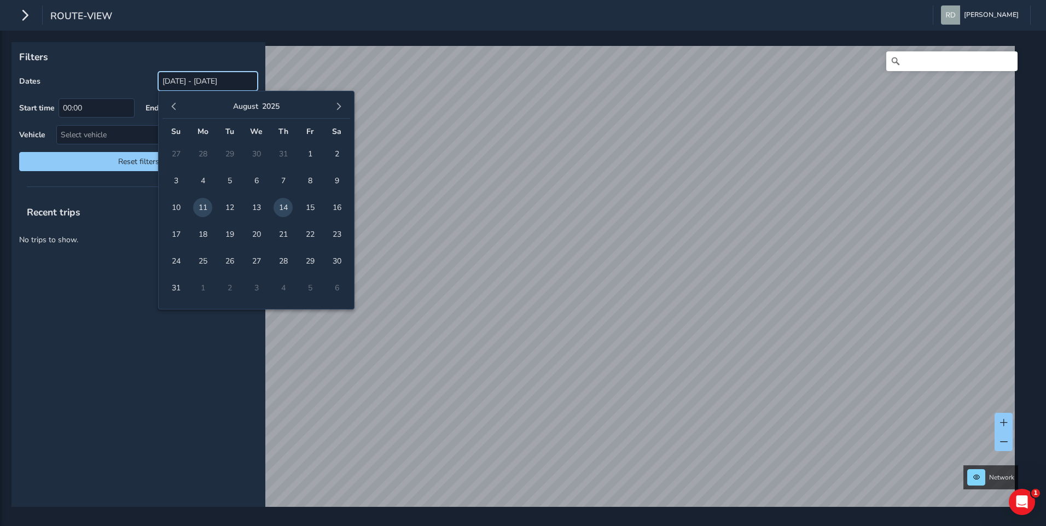
click at [234, 74] on input "[DATE] - [DATE]" at bounding box center [208, 81] width 100 height 19
click at [333, 231] on span "23" at bounding box center [336, 234] width 19 height 19
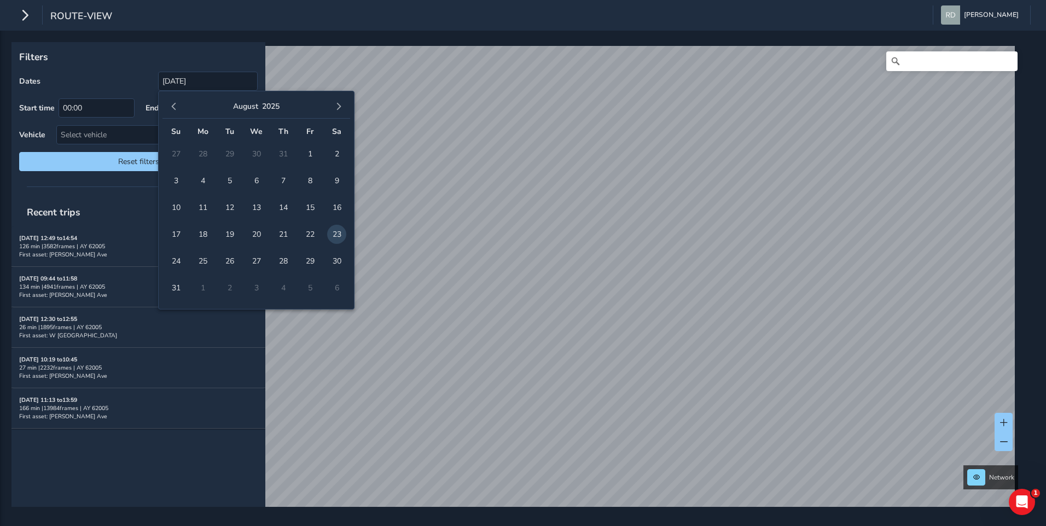
click at [243, 44] on div "Filters Dates [DATE] Start time 00:00 End time 23:59 Vehicle Select vehicle Res…" at bounding box center [138, 110] width 254 height 137
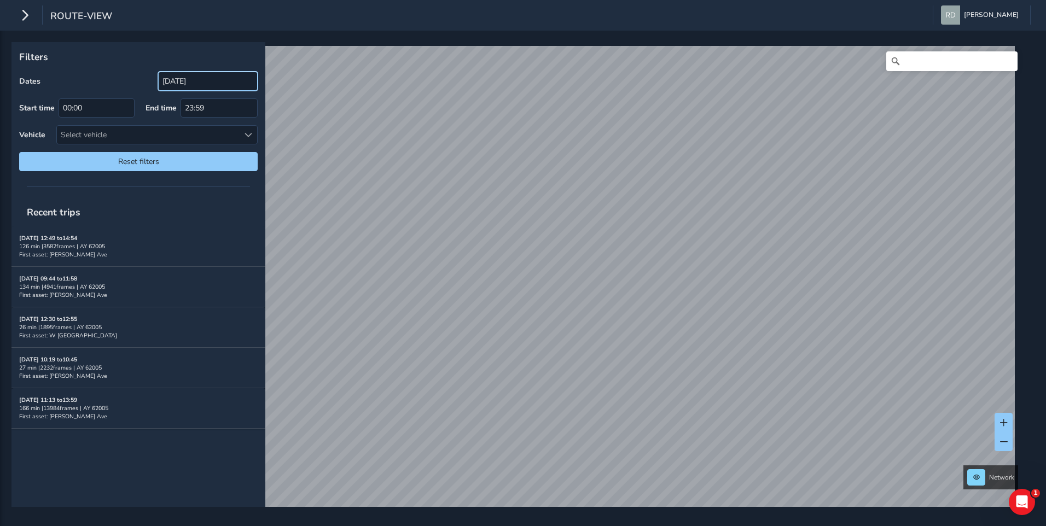
click at [217, 88] on input "[DATE]" at bounding box center [208, 81] width 100 height 19
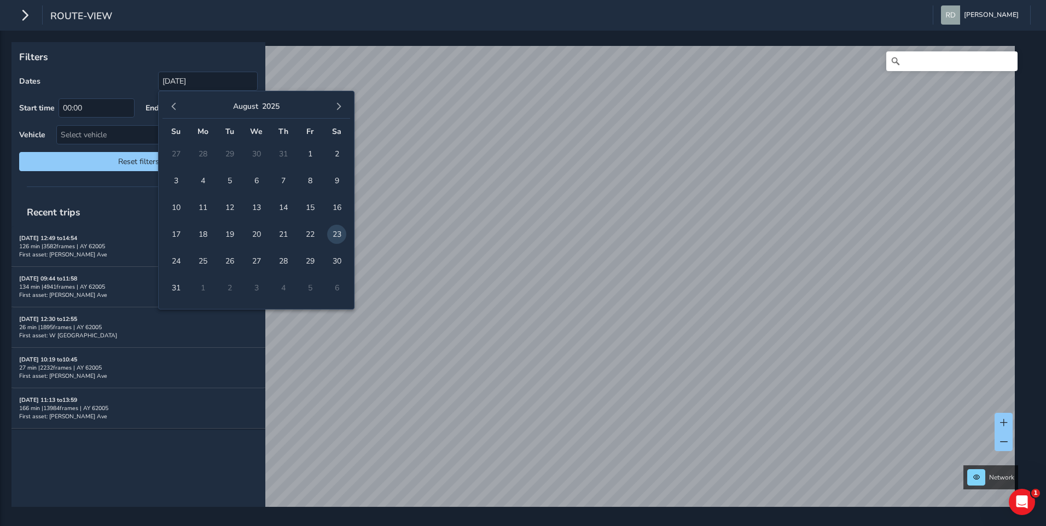
click at [199, 205] on span "11" at bounding box center [202, 207] width 19 height 19
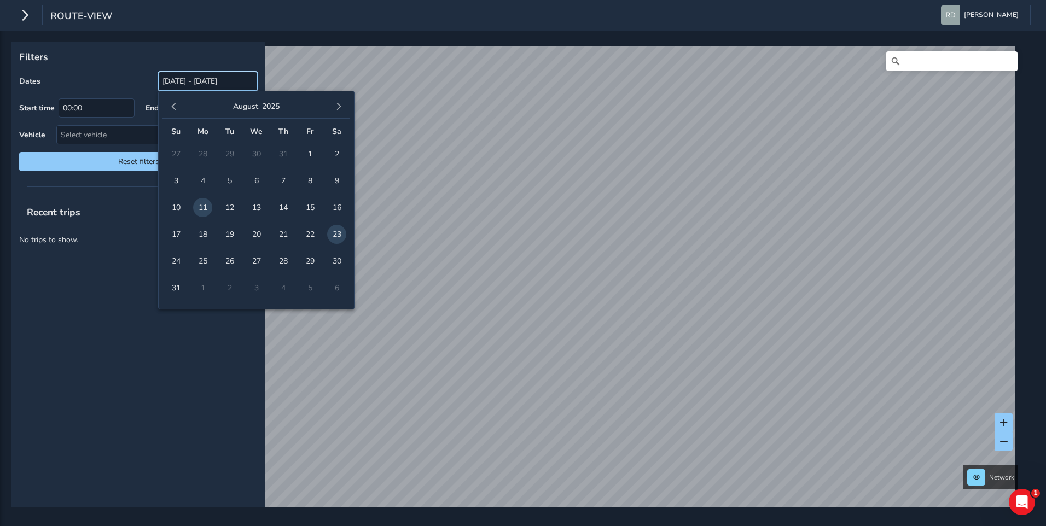
click at [211, 79] on input "[DATE] - [DATE]" at bounding box center [208, 81] width 100 height 19
click at [201, 211] on span "11" at bounding box center [202, 207] width 19 height 19
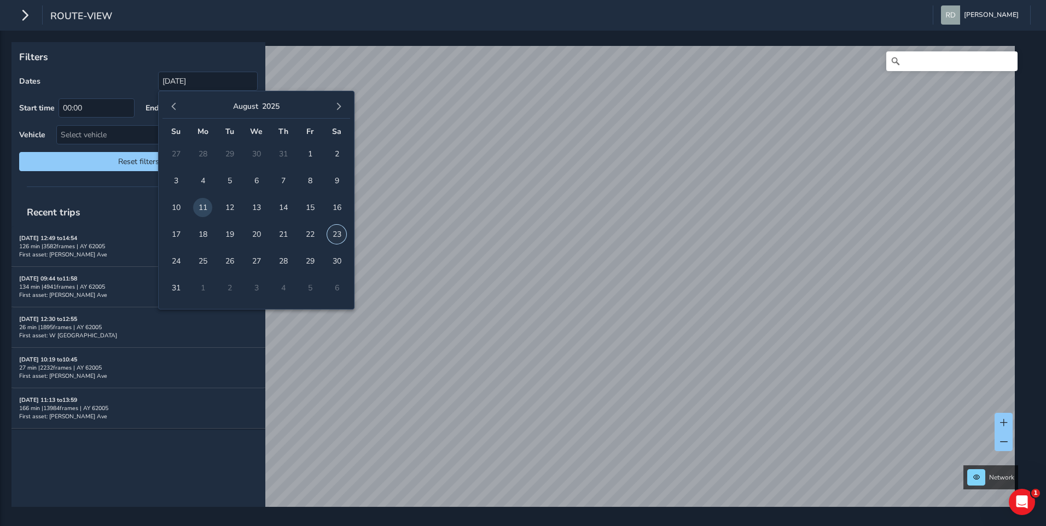
click at [337, 230] on span "23" at bounding box center [336, 234] width 19 height 19
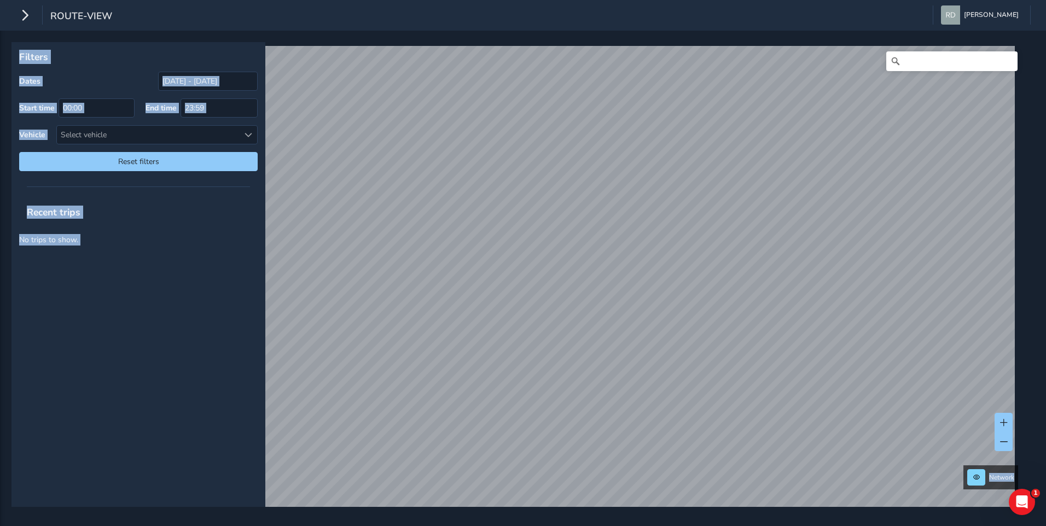
click at [235, 55] on p "Filters" at bounding box center [138, 57] width 239 height 14
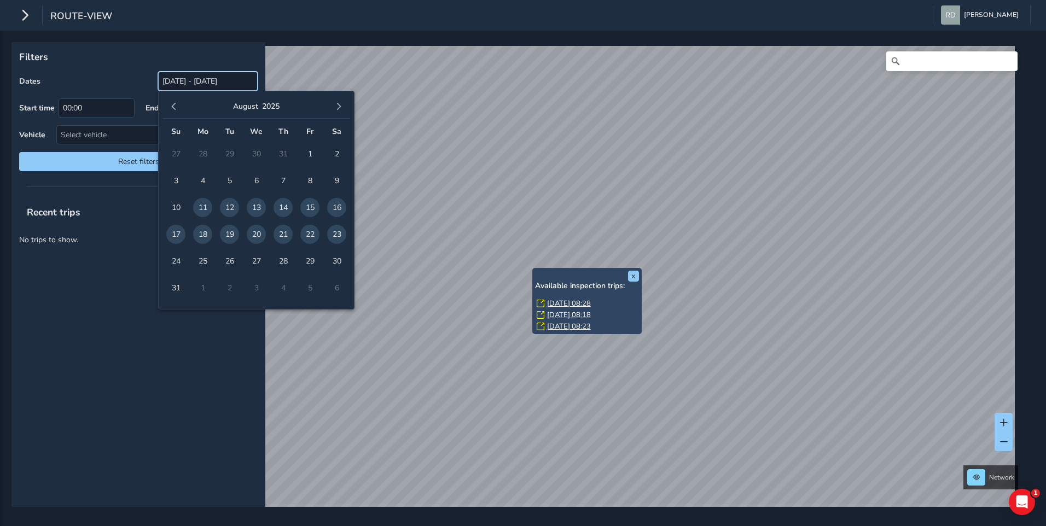
click at [218, 83] on input "[DATE] - [DATE]" at bounding box center [208, 81] width 100 height 19
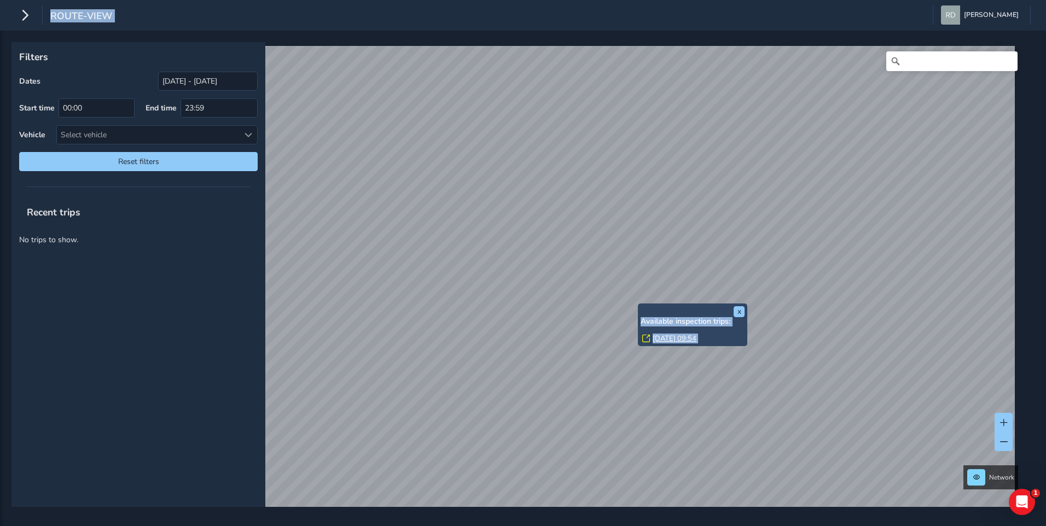
drag, startPoint x: 654, startPoint y: 330, endPoint x: 891, endPoint y: 518, distance: 302.2
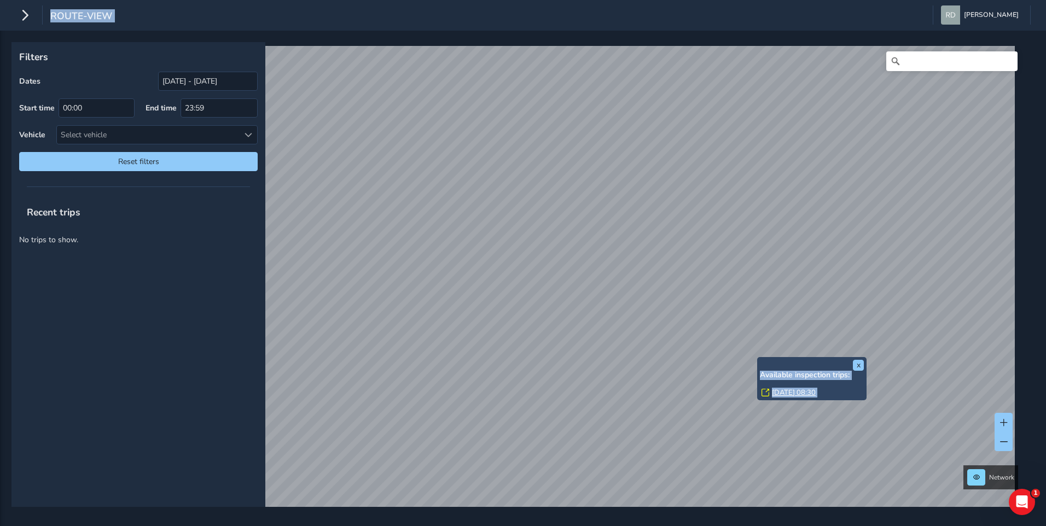
click at [174, 305] on div "Recent trips No trips to show." at bounding box center [138, 352] width 254 height 309
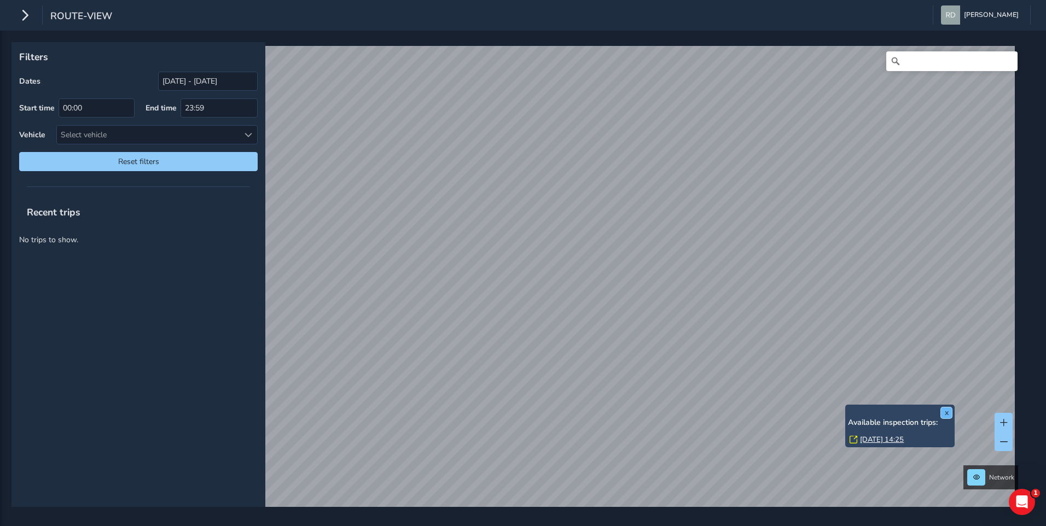
click at [943, 413] on button "x" at bounding box center [946, 413] width 11 height 11
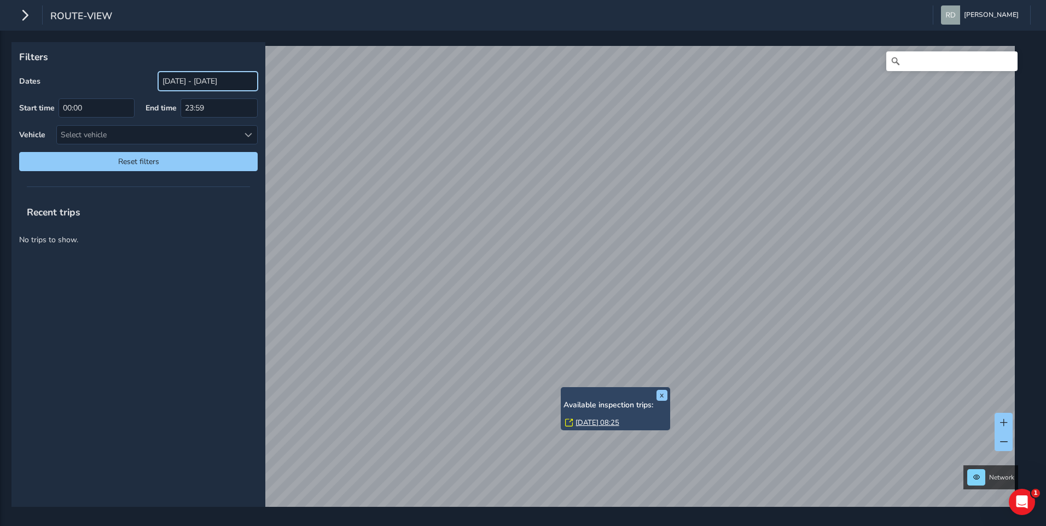
click at [179, 83] on input "[DATE] - [DATE]" at bounding box center [208, 81] width 100 height 19
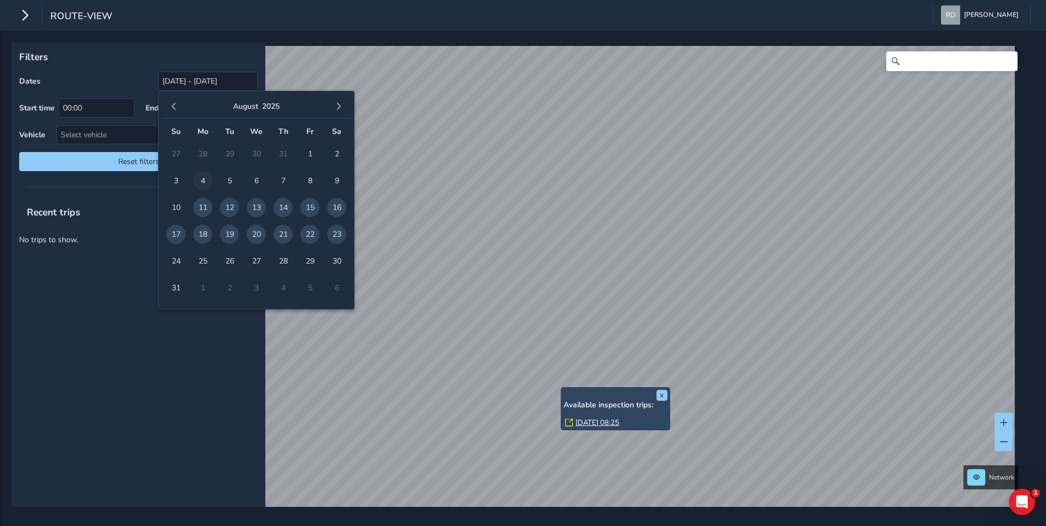
click at [200, 181] on span "4" at bounding box center [202, 180] width 19 height 19
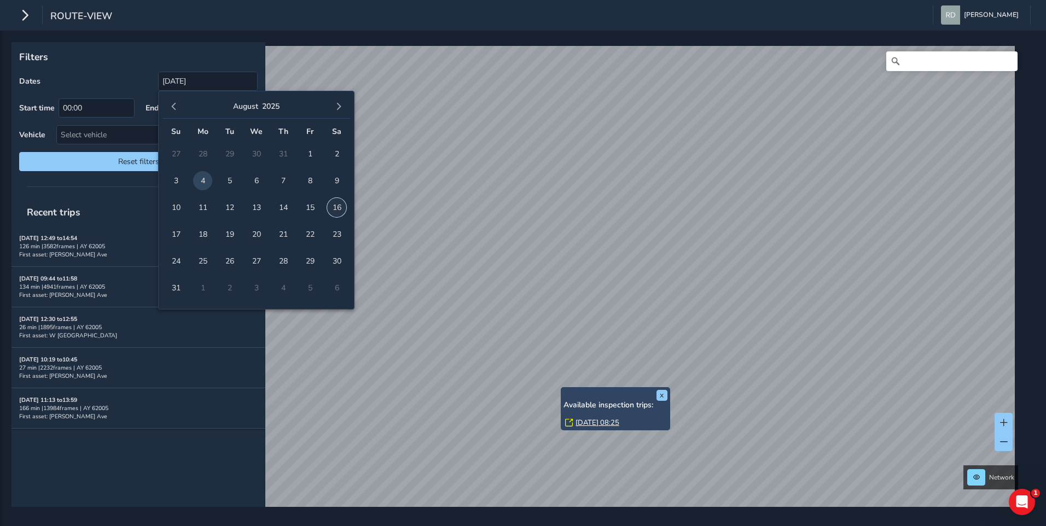
click at [330, 209] on span "16" at bounding box center [336, 207] width 19 height 19
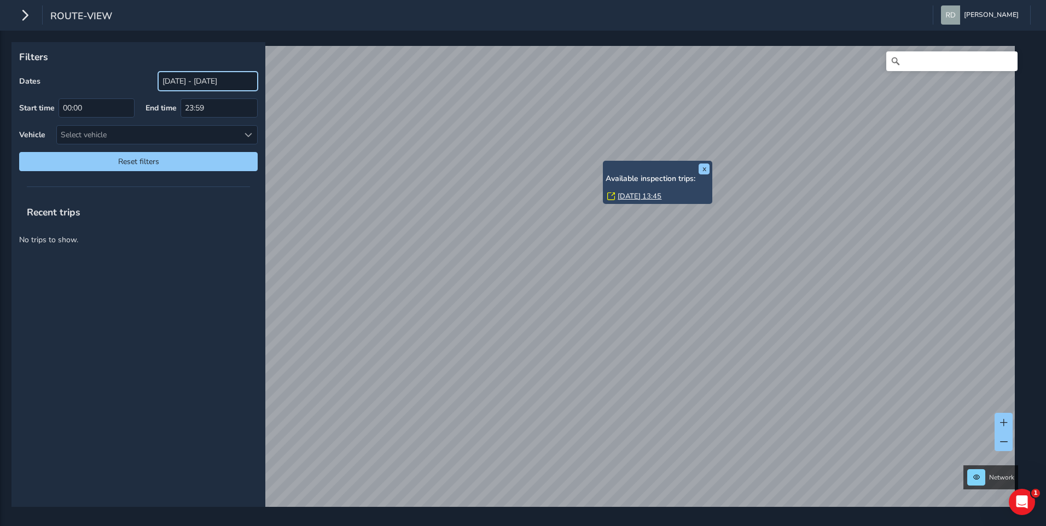
click at [218, 80] on input "[DATE] - [DATE]" at bounding box center [208, 81] width 100 height 19
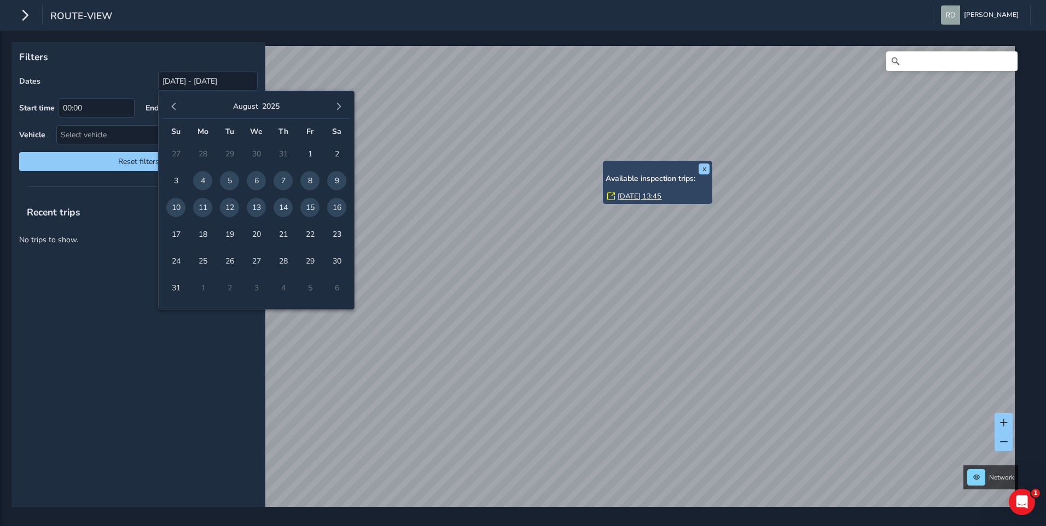
click at [282, 155] on td "31" at bounding box center [283, 154] width 27 height 27
click at [173, 102] on button "button" at bounding box center [173, 106] width 15 height 15
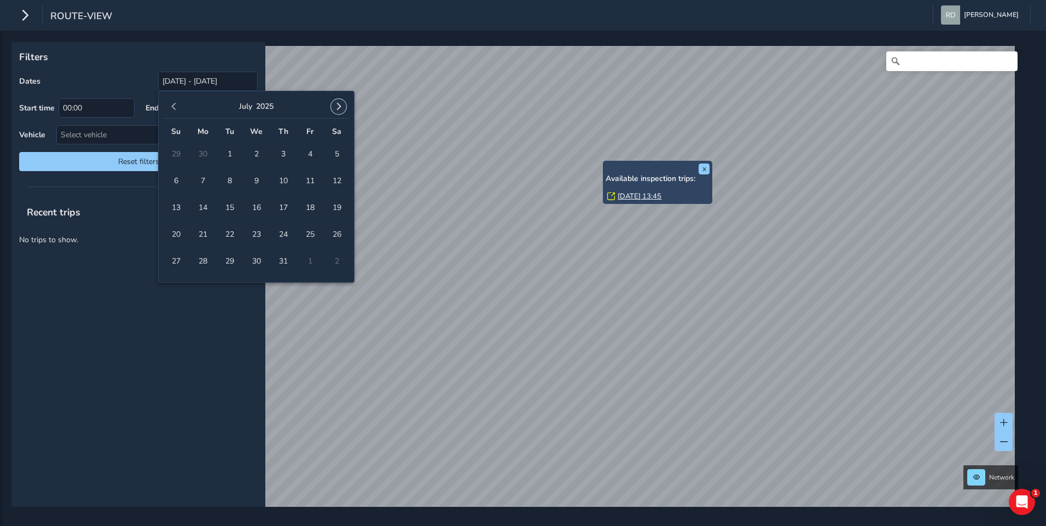
click at [336, 101] on button "button" at bounding box center [338, 106] width 15 height 15
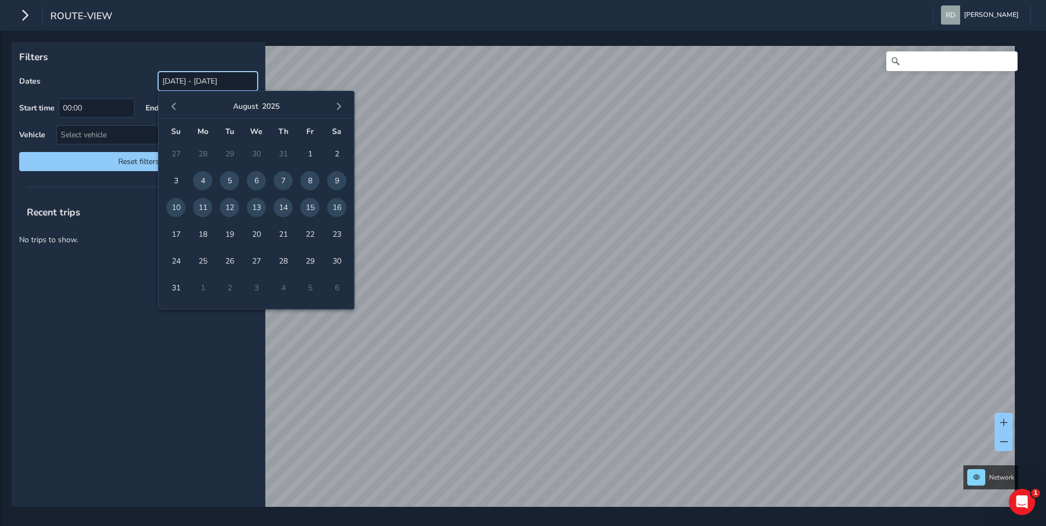
click at [243, 78] on input "[DATE] - [DATE]" at bounding box center [208, 81] width 100 height 19
click at [344, 181] on span "9" at bounding box center [336, 180] width 19 height 19
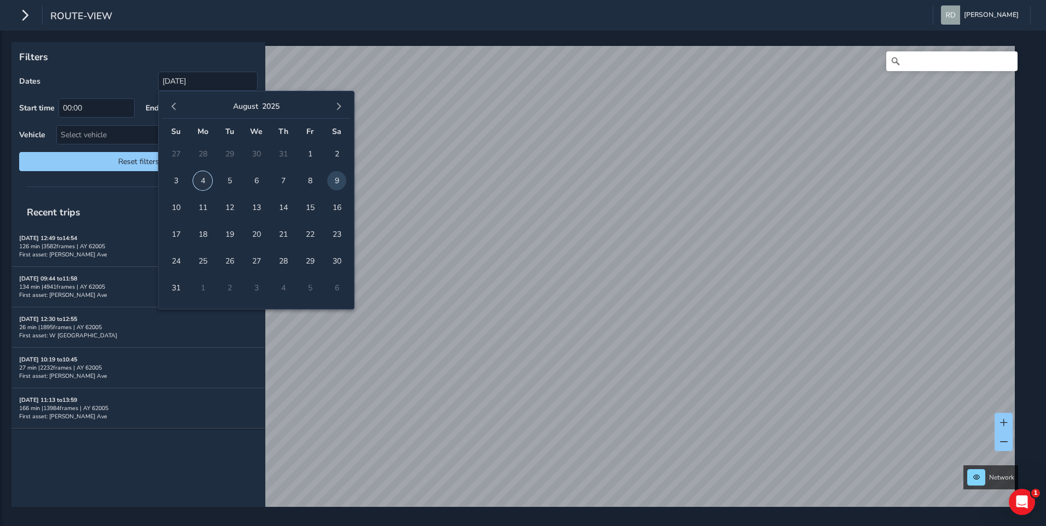
click at [202, 178] on span "4" at bounding box center [202, 180] width 19 height 19
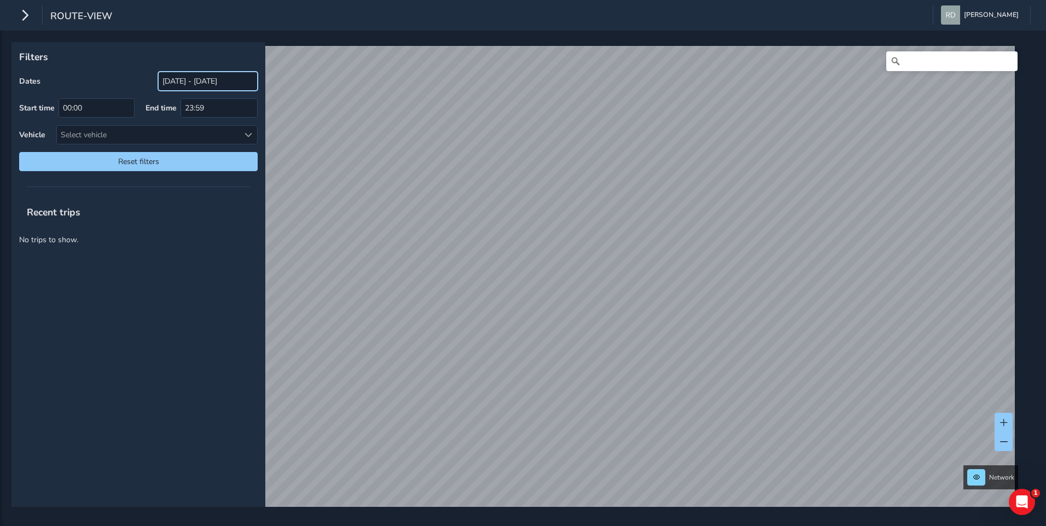
click at [211, 78] on input "[DATE] - [DATE]" at bounding box center [208, 81] width 100 height 19
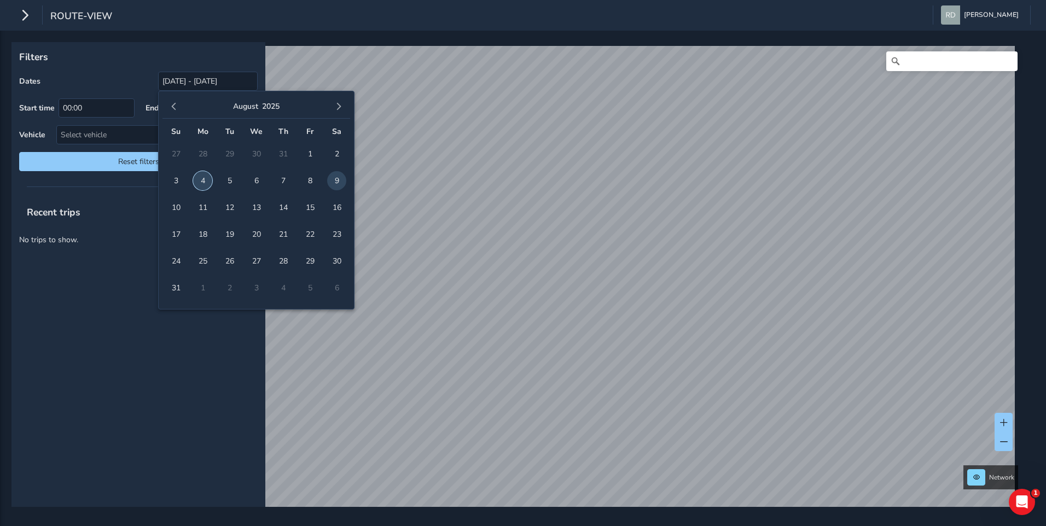
click at [206, 178] on span "4" at bounding box center [202, 180] width 19 height 19
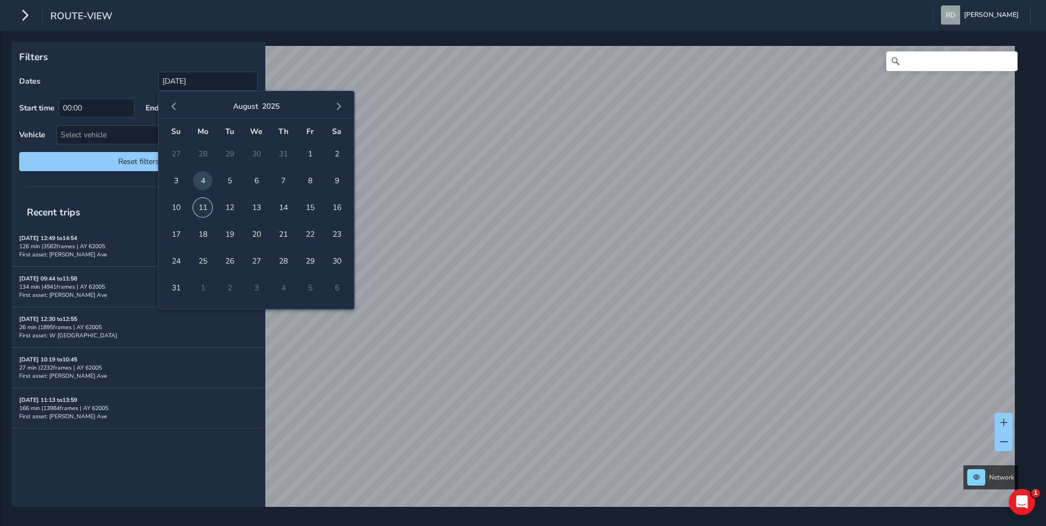
click at [206, 207] on span "11" at bounding box center [202, 207] width 19 height 19
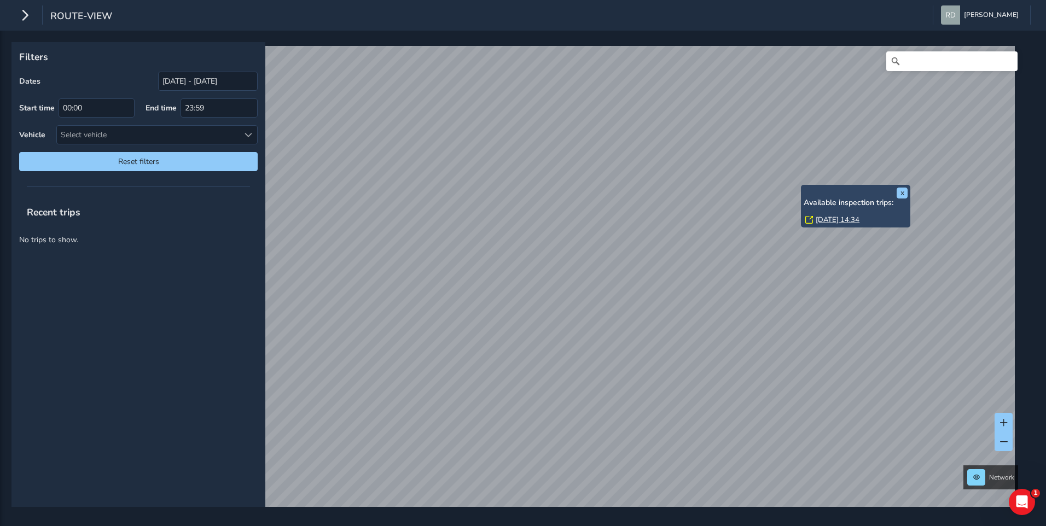
click at [863, 208] on div "x Available inspection trips: [GEOGRAPHIC_DATA][DATE] 14:34 Filters Dates [DATE…" at bounding box center [518, 274] width 1015 height 465
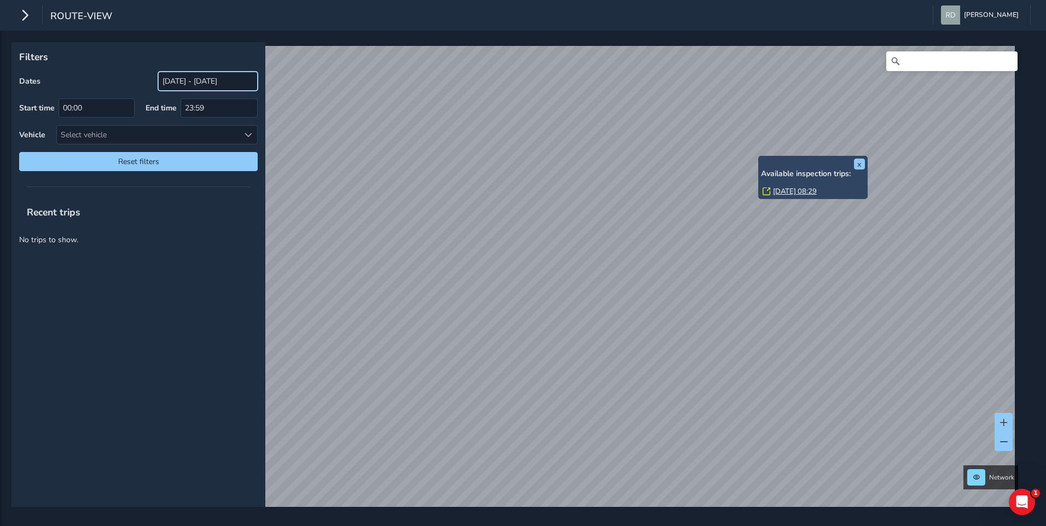
click at [243, 75] on input "[DATE] - [DATE]" at bounding box center [208, 81] width 100 height 19
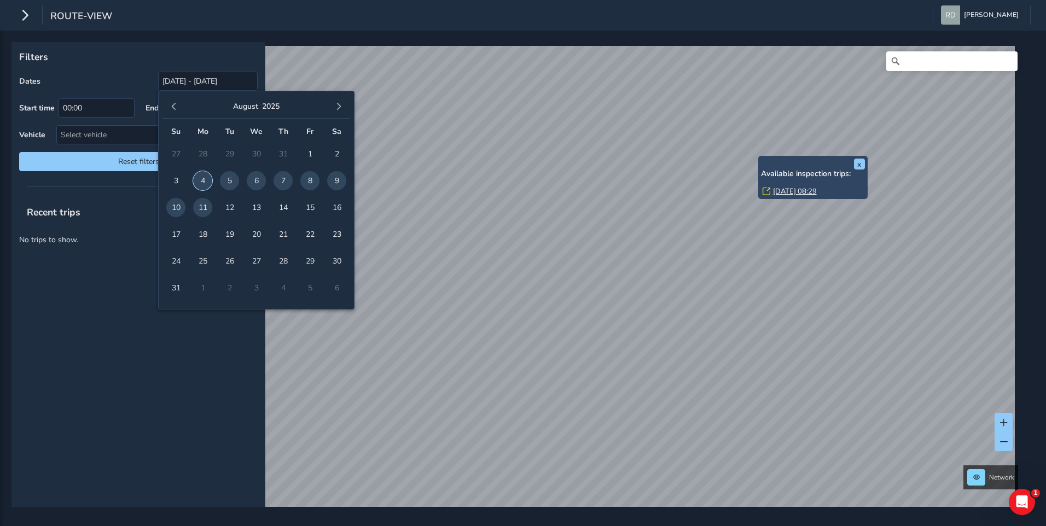
click at [207, 181] on span "4" at bounding box center [202, 180] width 19 height 19
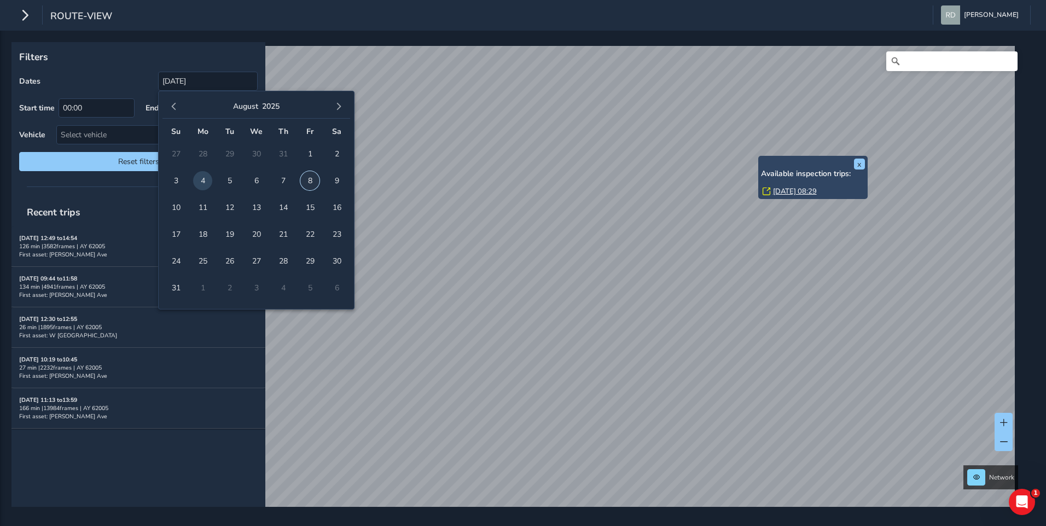
click at [311, 182] on span "8" at bounding box center [309, 180] width 19 height 19
type input "[DATE] - [DATE]"
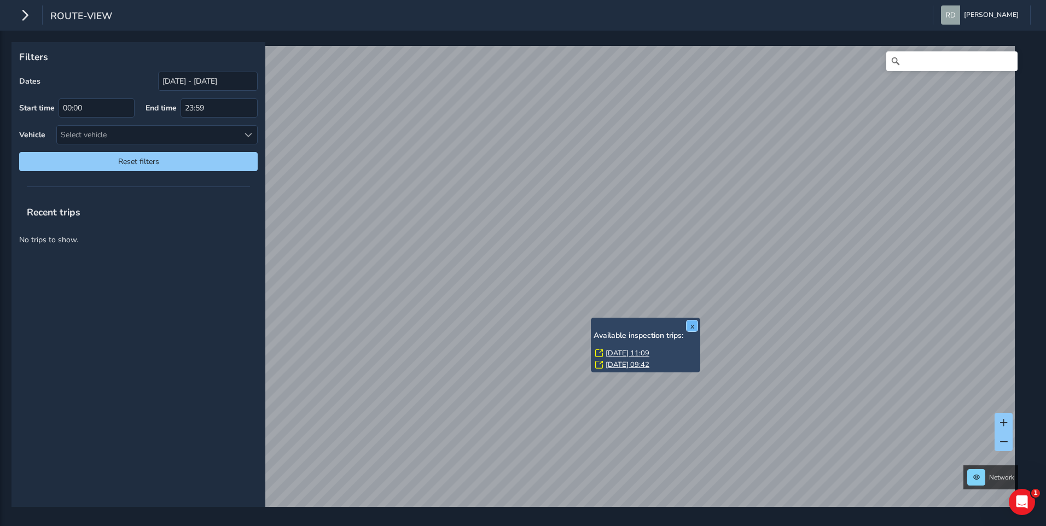
click at [695, 325] on button "x" at bounding box center [692, 326] width 11 height 11
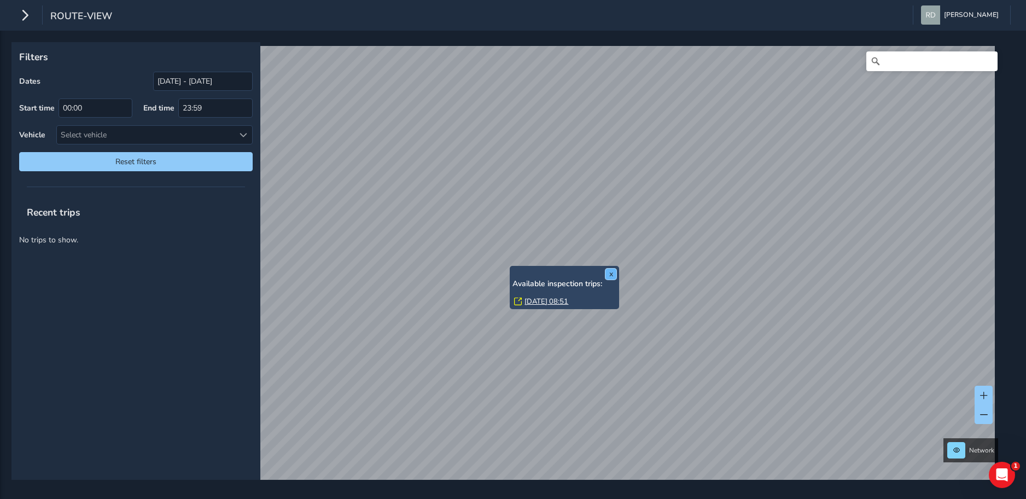
click at [607, 273] on button "x" at bounding box center [611, 274] width 11 height 11
